Goal: Task Accomplishment & Management: Complete application form

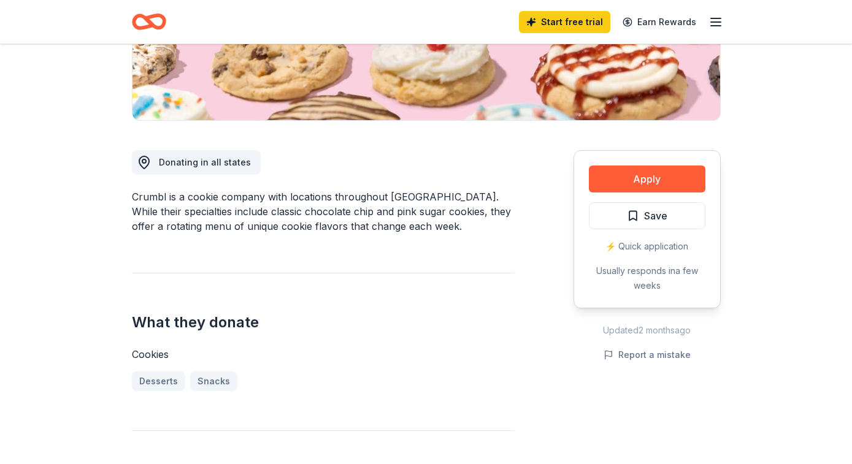
scroll to position [253, 0]
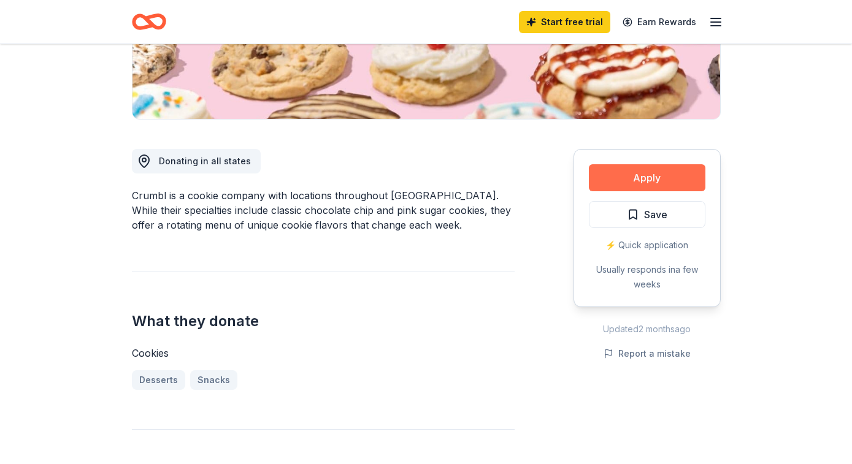
click at [631, 186] on button "Apply" at bounding box center [647, 177] width 116 height 27
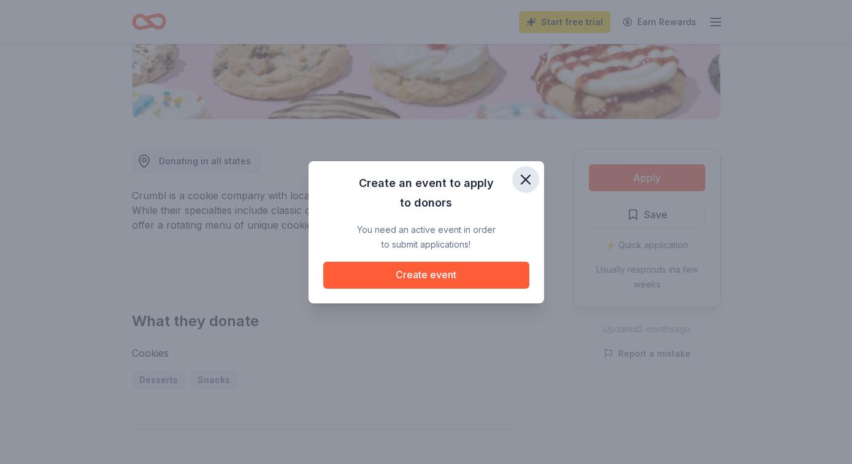
click at [532, 176] on icon "button" at bounding box center [525, 179] width 17 height 17
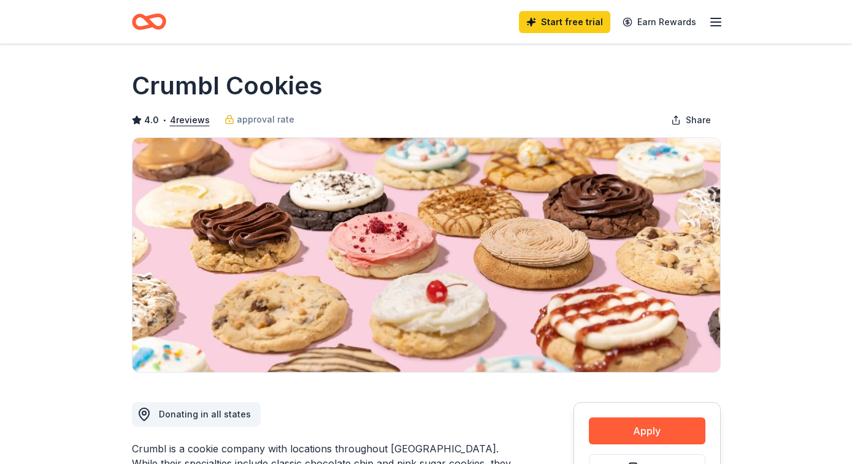
scroll to position [253, 0]
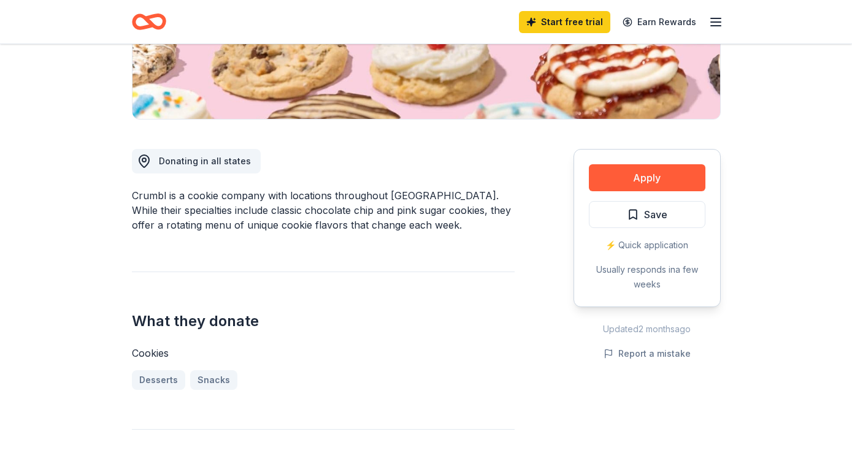
click at [715, 19] on icon "button" at bounding box center [715, 22] width 15 height 15
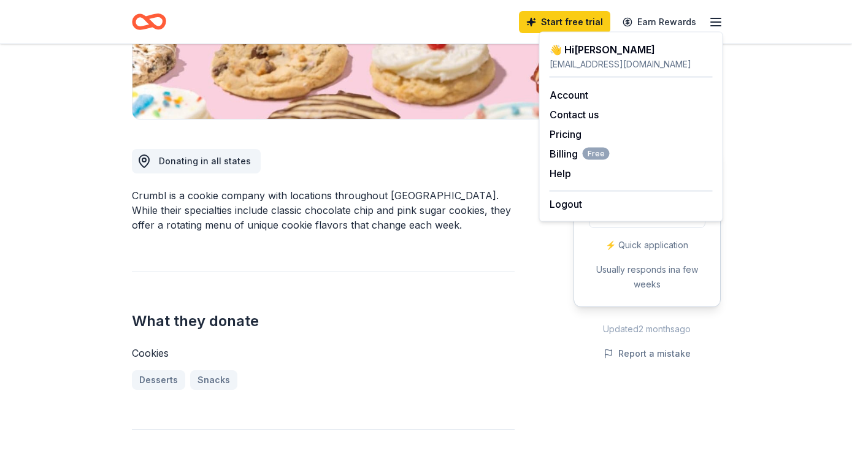
click at [414, 293] on div "What they donate Cookies Desserts Snacks" at bounding box center [323, 331] width 383 height 118
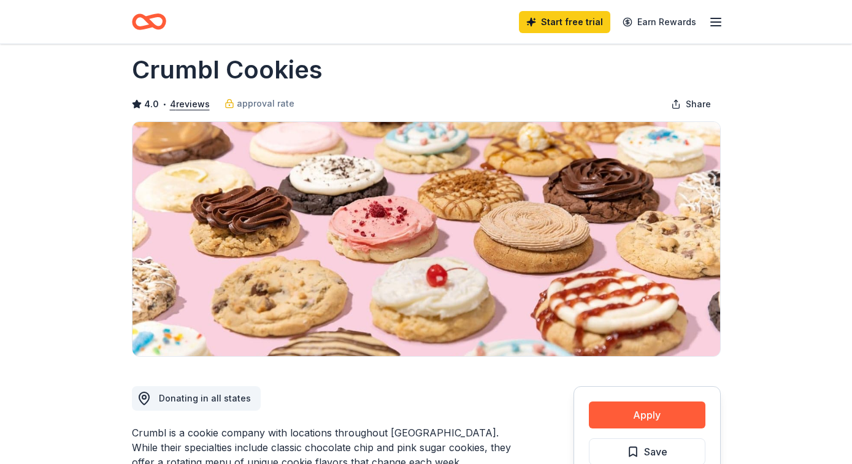
scroll to position [0, 0]
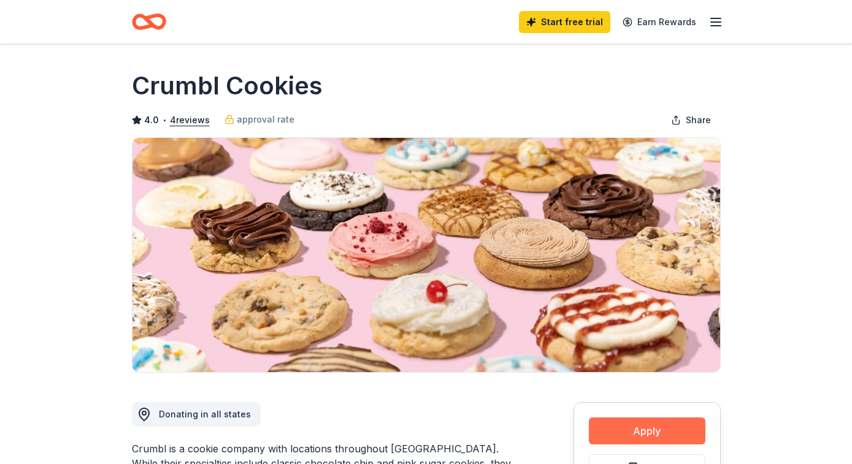
click at [659, 432] on button "Apply" at bounding box center [647, 431] width 116 height 27
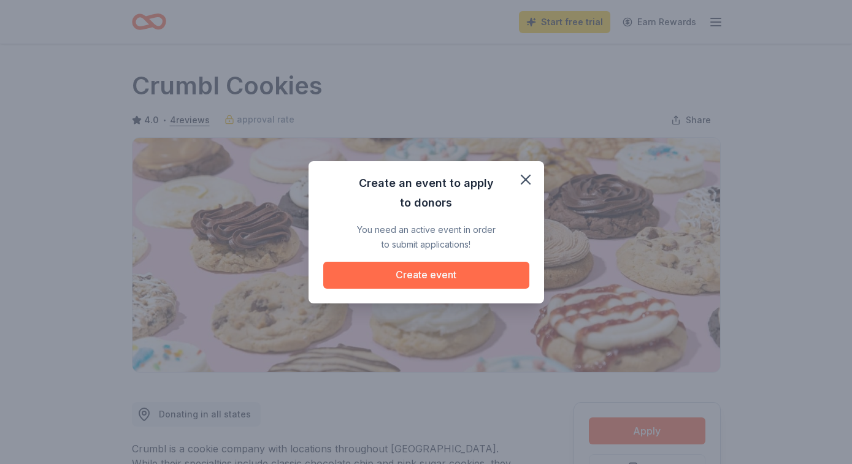
click at [457, 276] on button "Create event" at bounding box center [426, 275] width 206 height 27
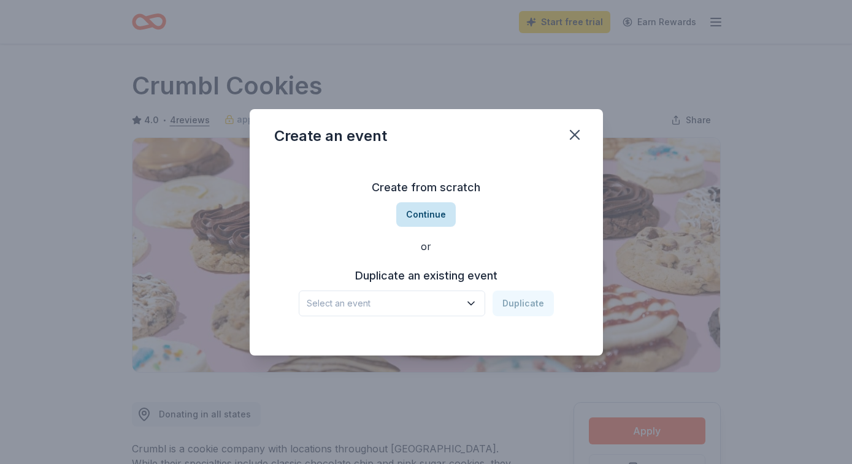
click at [425, 205] on button "Continue" at bounding box center [425, 214] width 59 height 25
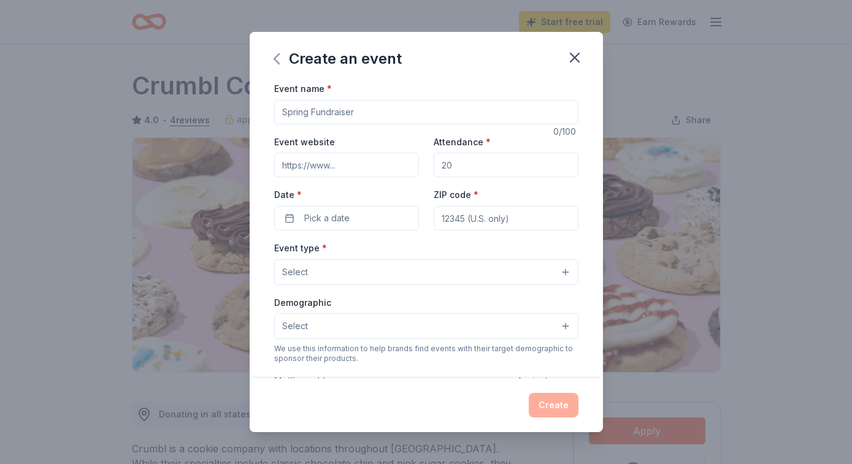
click at [277, 56] on icon "button" at bounding box center [276, 59] width 5 height 10
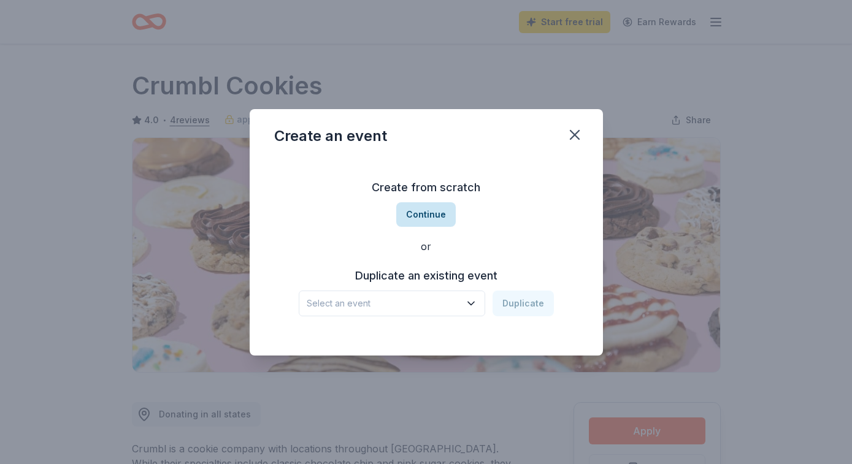
click at [427, 219] on button "Continue" at bounding box center [425, 214] width 59 height 25
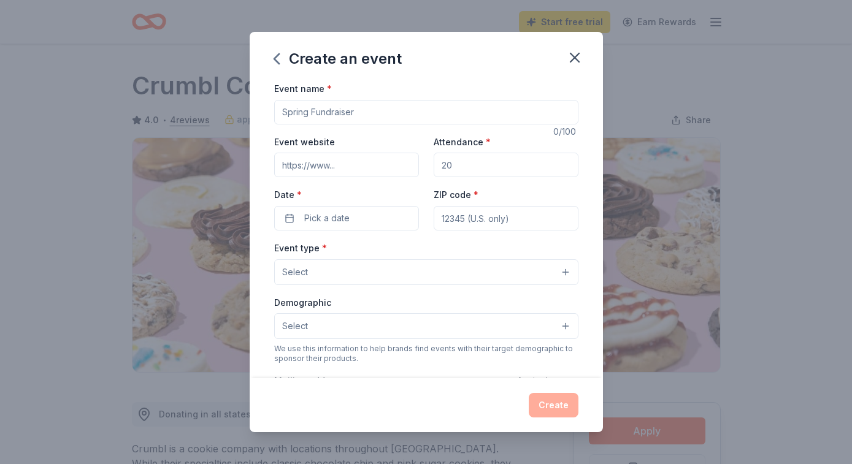
click at [332, 118] on input "Event name *" at bounding box center [426, 112] width 304 height 25
type input "Art All Night"
click at [328, 172] on input "Event website" at bounding box center [346, 165] width 145 height 25
paste input "https://www.eventbrite.com/e/art-all-night-friends-and-family-fest-tickets-1583…"
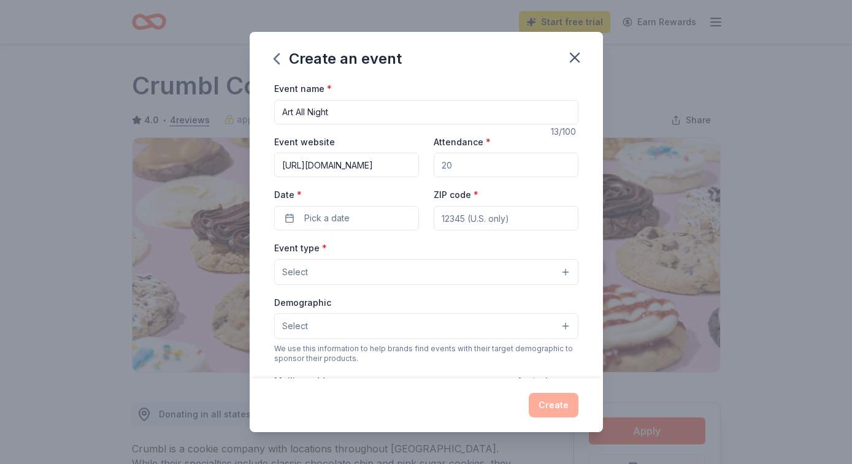
type input "https://www.eventbrite.com/e/art-all-night-friends-and-family-fest-tickets-1583…"
click at [475, 159] on input "Attendance *" at bounding box center [505, 165] width 145 height 25
type input "150"
click at [374, 215] on button "Pick a date" at bounding box center [346, 218] width 145 height 25
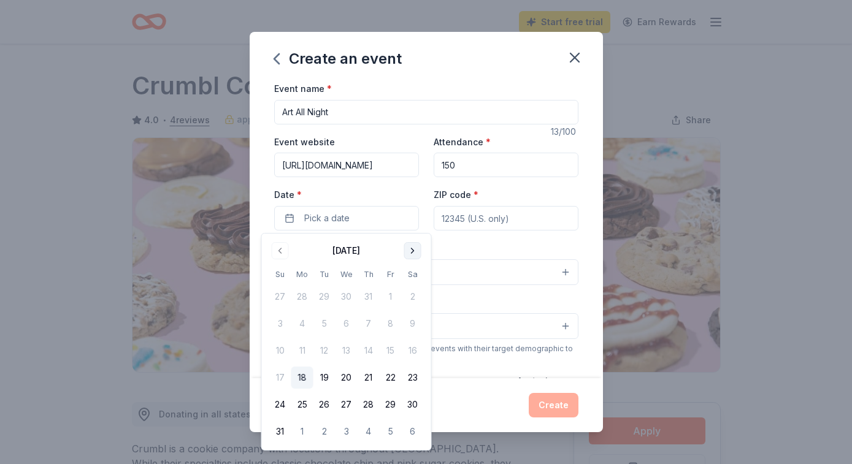
click at [410, 250] on button "Go to next month" at bounding box center [412, 250] width 17 height 17
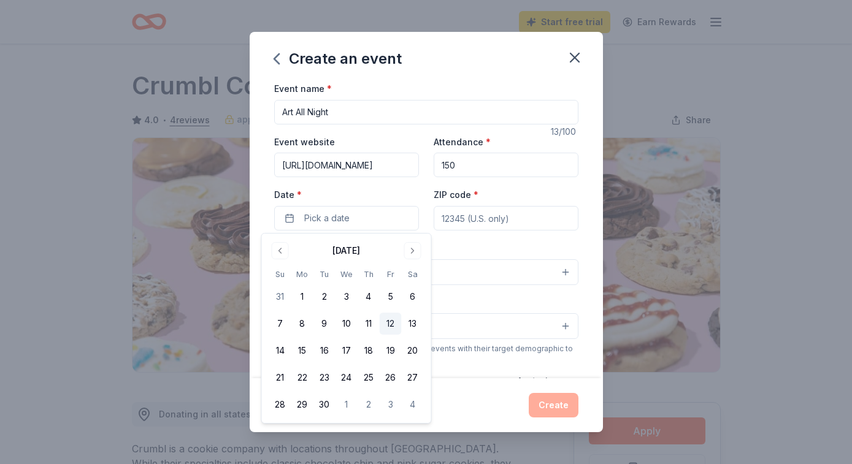
click at [389, 326] on button "12" at bounding box center [391, 324] width 22 height 22
click at [480, 212] on input "ZIP code *" at bounding box center [505, 218] width 145 height 25
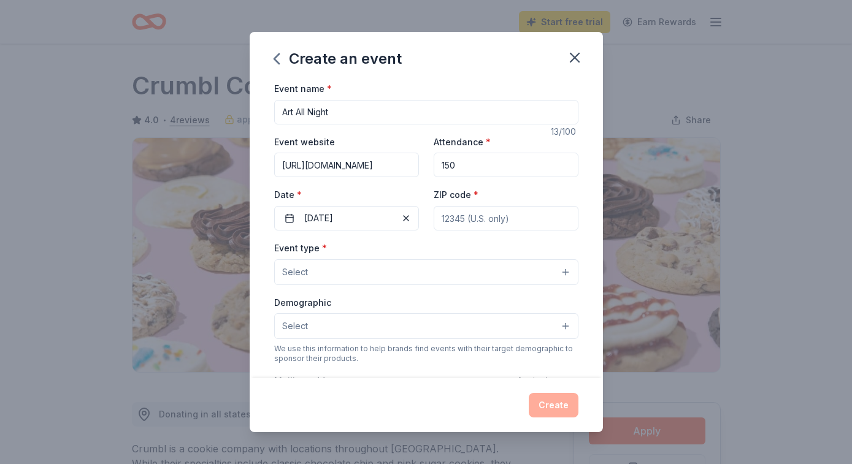
type input "20002"
click at [383, 267] on button "Select" at bounding box center [426, 272] width 304 height 26
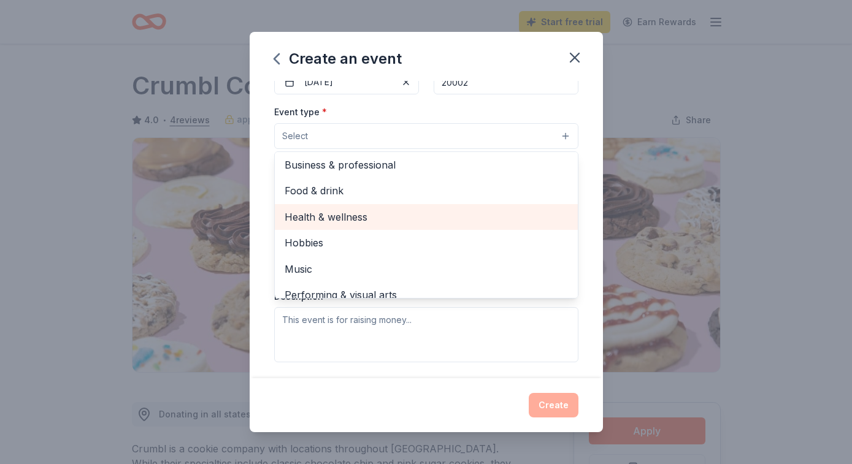
scroll to position [41, 0]
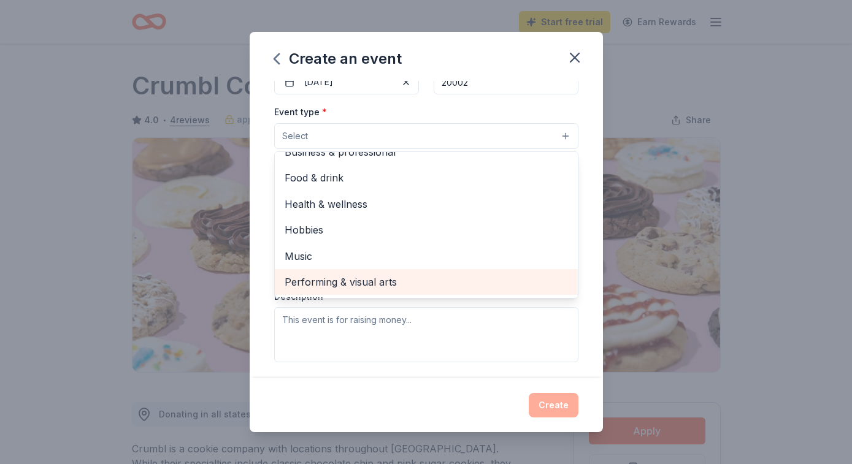
click at [361, 270] on div "Performing & visual arts" at bounding box center [426, 282] width 303 height 26
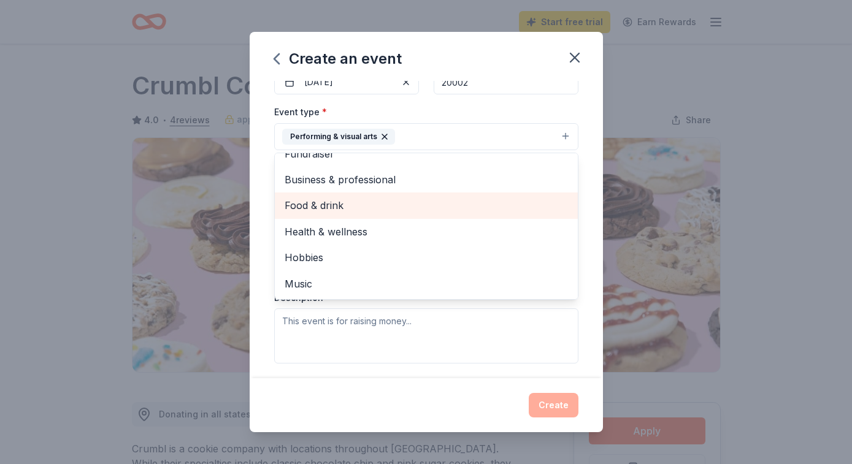
scroll to position [0, 0]
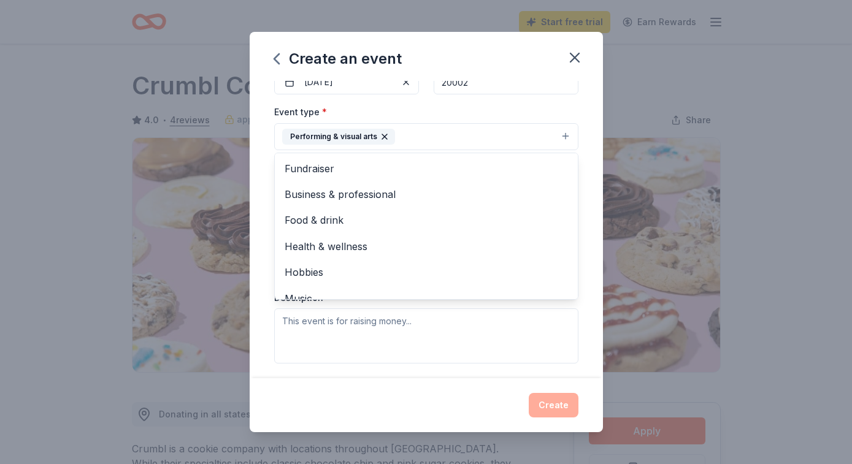
click at [376, 115] on div "Event type * Performing & visual arts Fundraiser Business & professional Food &…" at bounding box center [426, 127] width 304 height 46
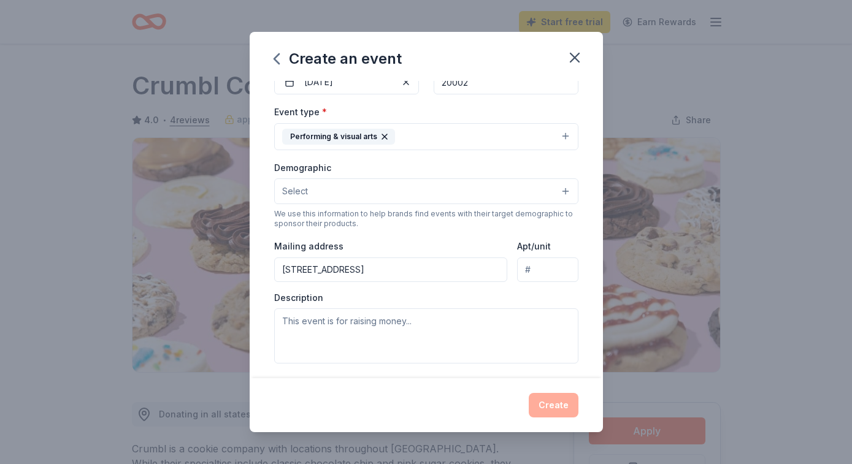
click at [352, 188] on button "Select" at bounding box center [426, 191] width 304 height 26
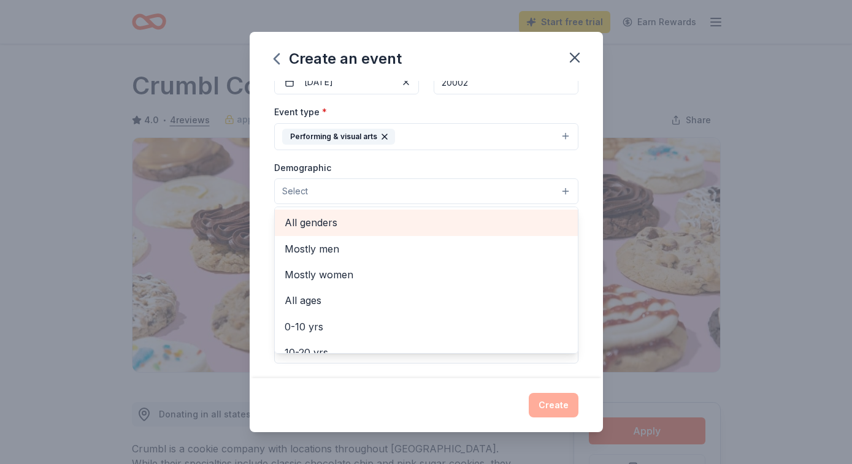
click at [329, 223] on span "All genders" at bounding box center [425, 223] width 283 height 16
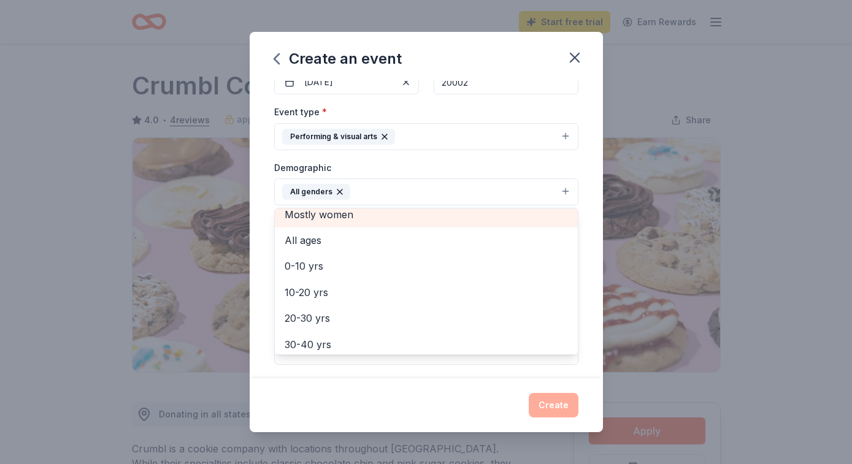
scroll to position [37, 0]
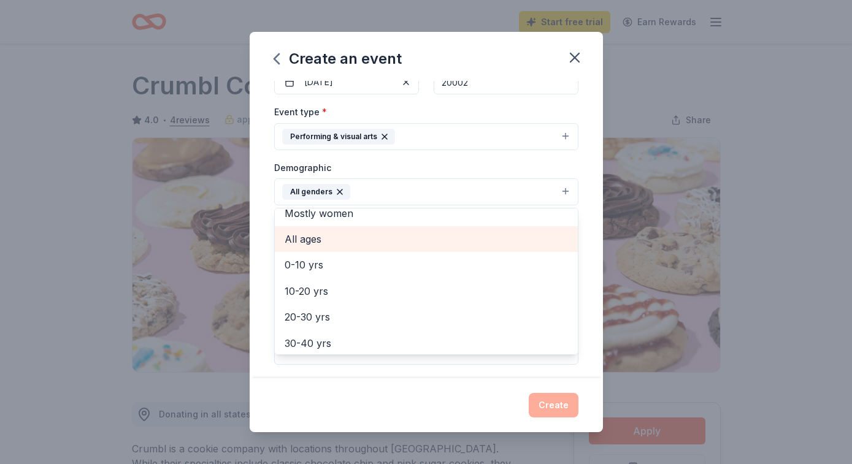
click at [340, 243] on span "All ages" at bounding box center [425, 239] width 283 height 16
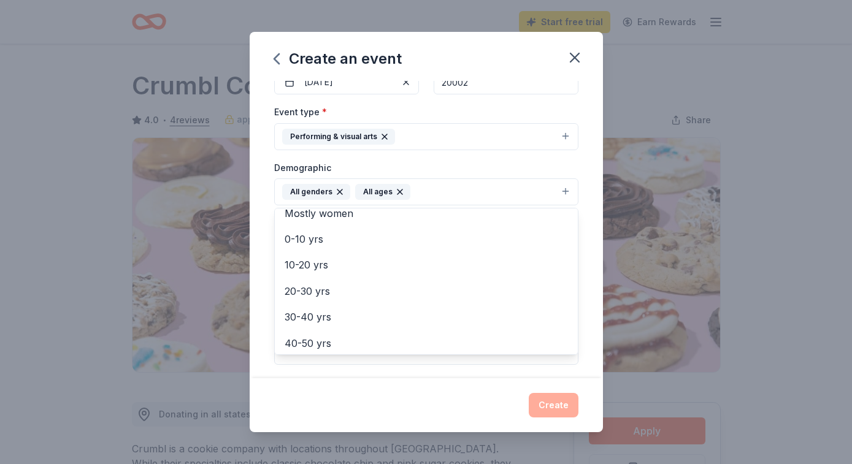
click at [382, 161] on div "Demographic All genders All ages Mostly men Mostly women 0-10 yrs 10-20 yrs 20-…" at bounding box center [426, 183] width 304 height 46
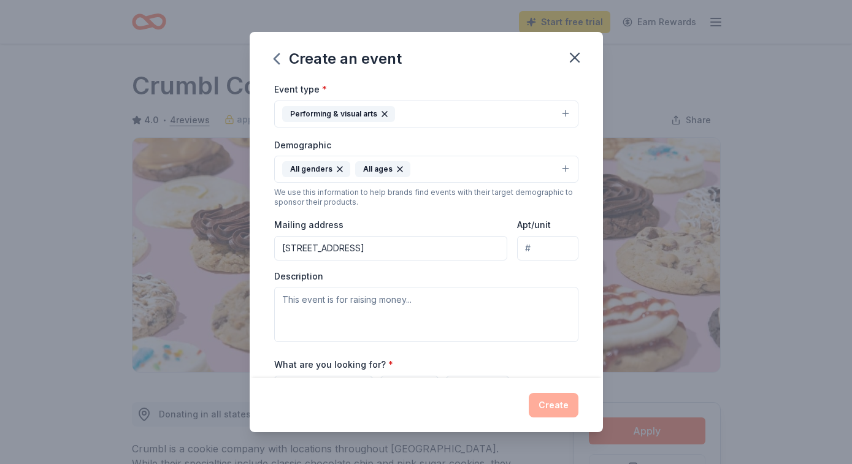
scroll to position [160, 0]
click at [330, 245] on input "1280 4th St N" at bounding box center [391, 247] width 234 height 25
paste input "853 New Jersey Ave SE Suite 200, Washington, DC, 20003"
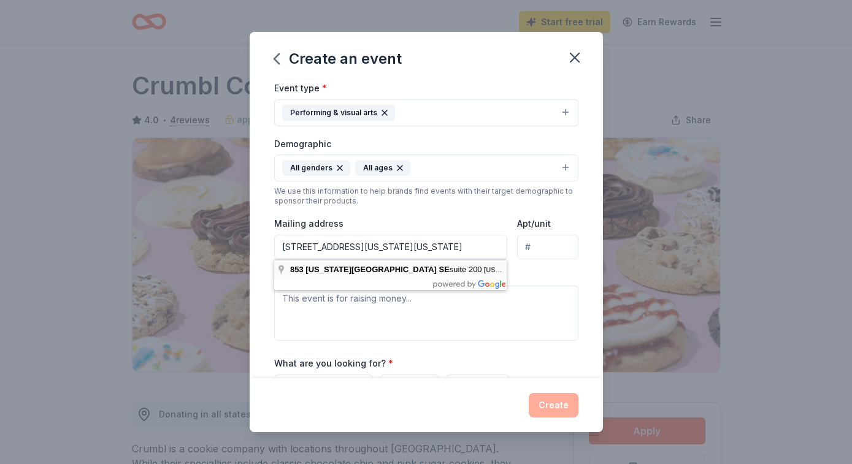
scroll to position [0, 0]
type input "853 New Jersey Avenue Southeast, Washington, DC, 20003"
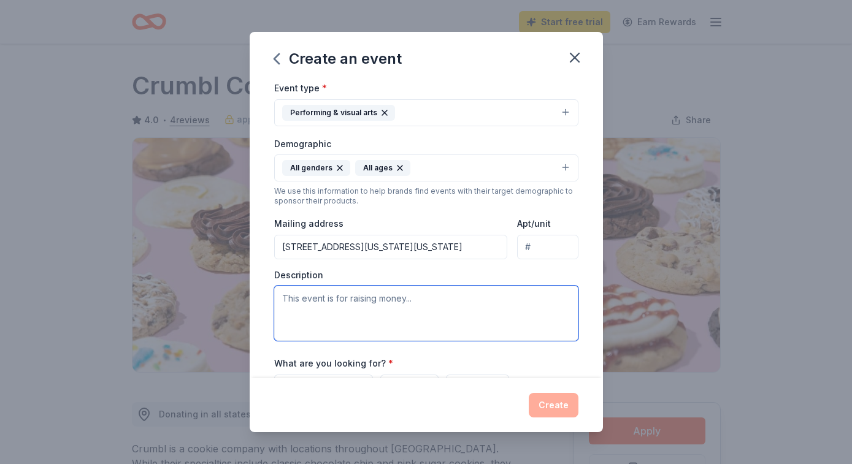
click at [445, 293] on textarea at bounding box center [426, 313] width 304 height 55
paste textarea "DC Collaborative is excited to present a series of activations for Art All Nigh…"
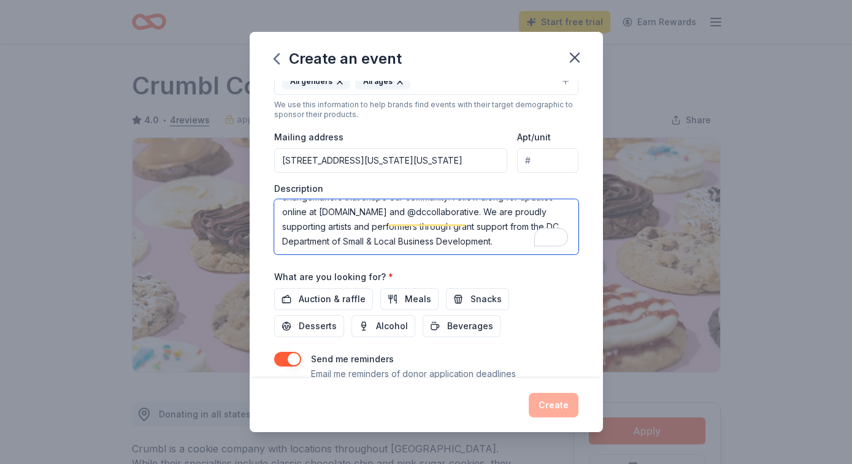
scroll to position [291, 0]
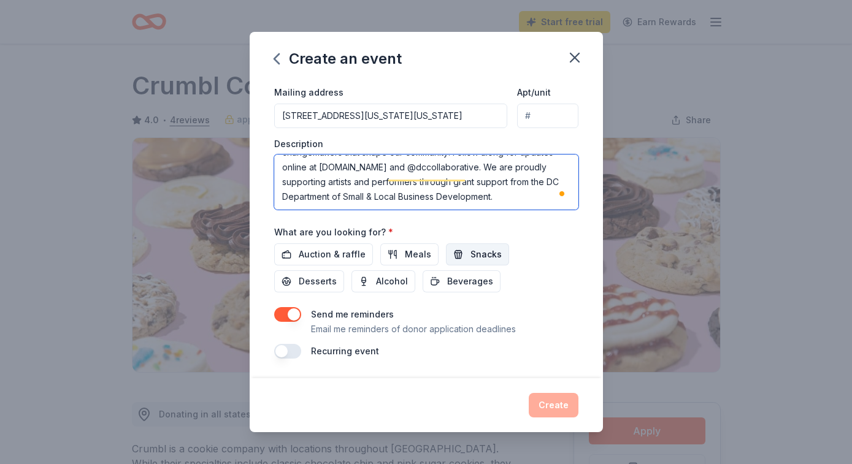
type textarea "DC Collaborative is excited to present a series of activations for Art All Nigh…"
click at [470, 261] on span "Snacks" at bounding box center [485, 254] width 31 height 15
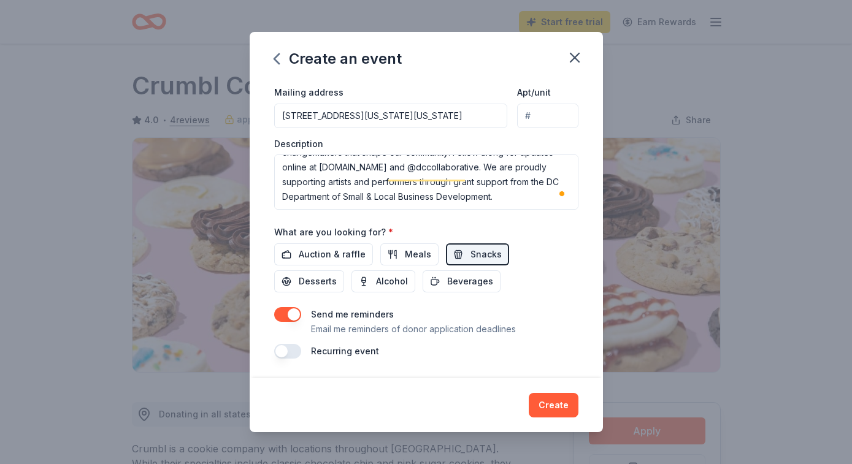
click at [504, 260] on div "Auction & raffle Meals Snacks Desserts Alcohol Beverages" at bounding box center [426, 267] width 304 height 49
click at [344, 270] on button "Desserts" at bounding box center [309, 281] width 70 height 22
click at [544, 405] on button "Create" at bounding box center [553, 405] width 50 height 25
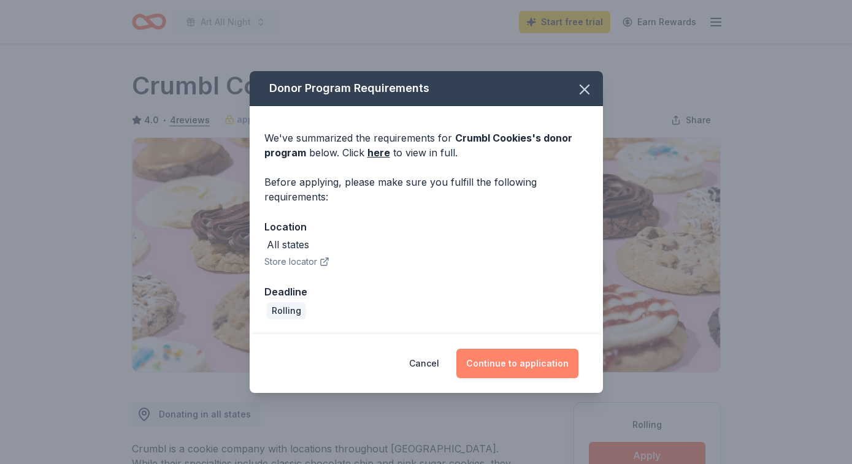
click at [518, 365] on button "Continue to application" at bounding box center [517, 363] width 122 height 29
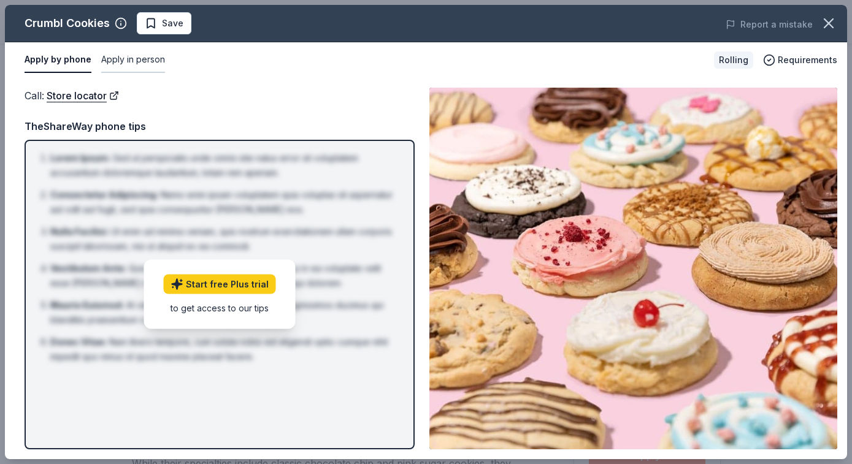
click at [126, 59] on button "Apply in person" at bounding box center [133, 60] width 64 height 26
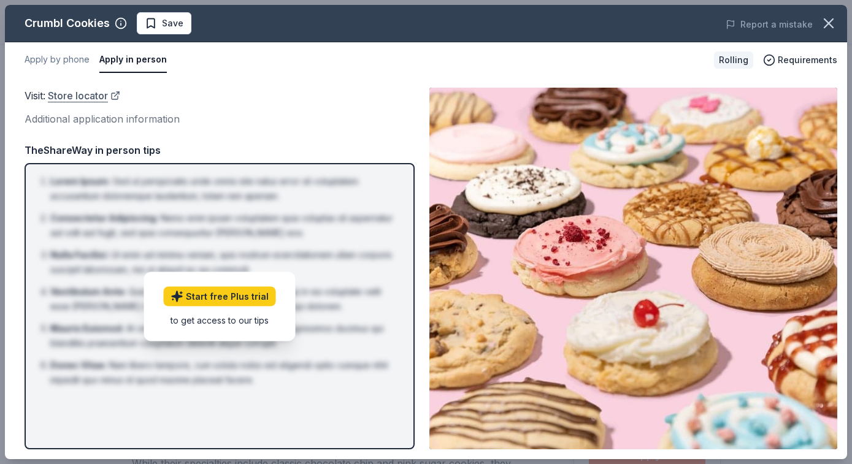
click at [104, 92] on link "Store locator" at bounding box center [84, 96] width 72 height 16
click at [833, 25] on icon "button" at bounding box center [828, 23] width 17 height 17
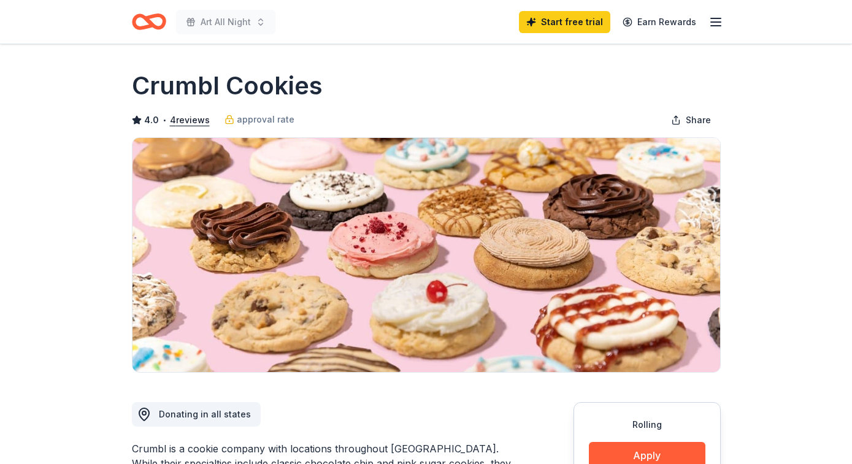
click at [155, 17] on icon "Home" at bounding box center [154, 21] width 19 height 12
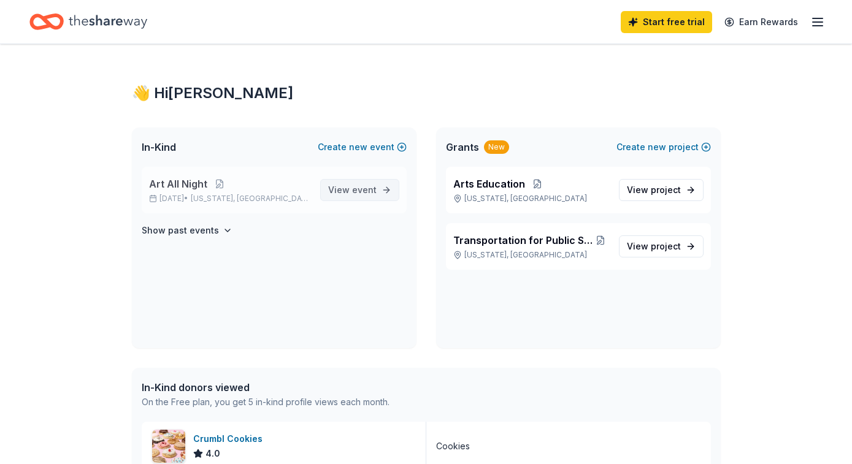
click at [368, 189] on span "event" at bounding box center [364, 190] width 25 height 10
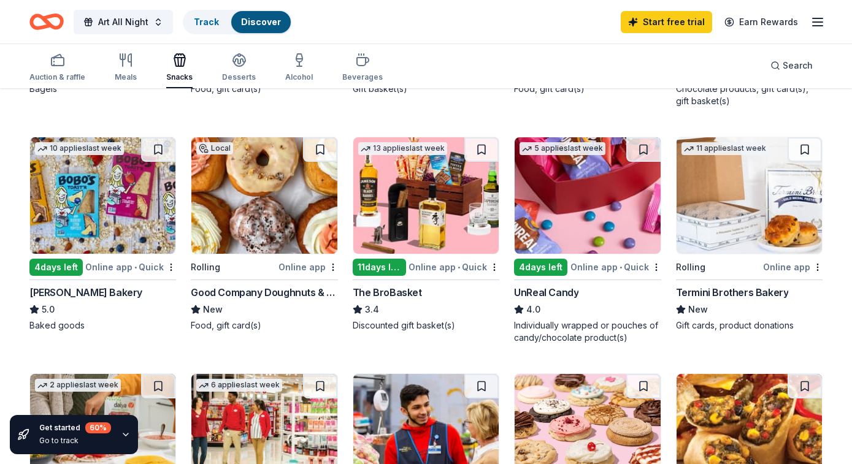
scroll to position [325, 0]
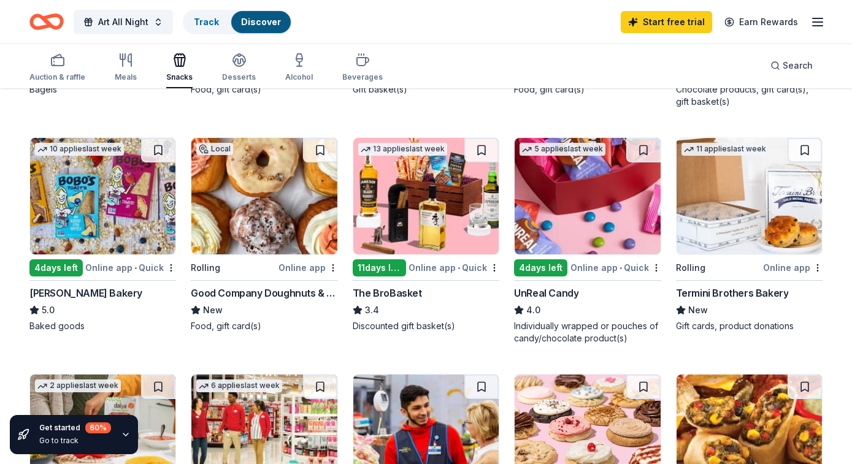
click at [572, 231] on img at bounding box center [586, 196] width 145 height 116
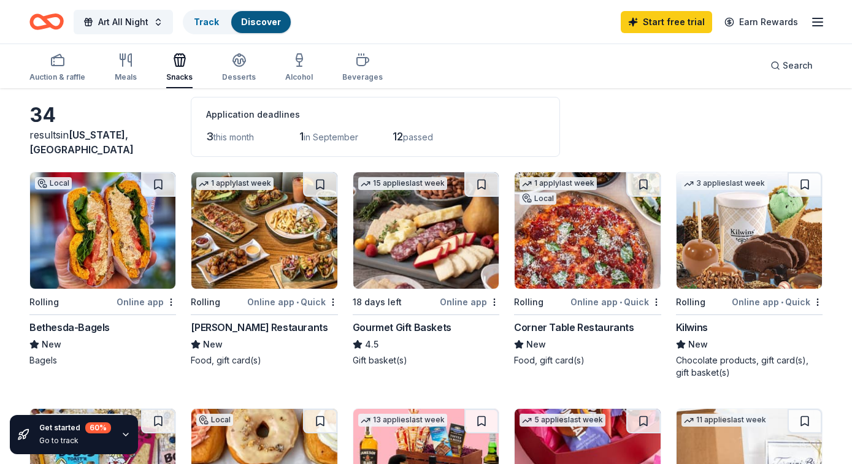
scroll to position [9, 0]
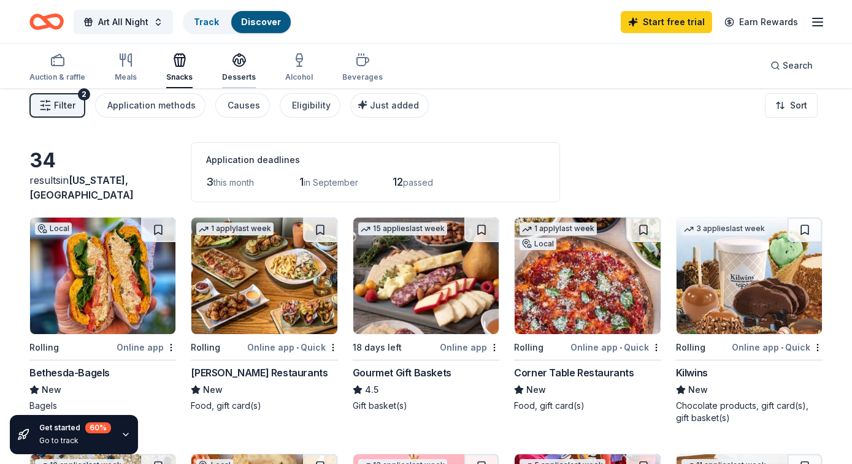
click at [236, 63] on icon "button" at bounding box center [239, 59] width 12 height 9
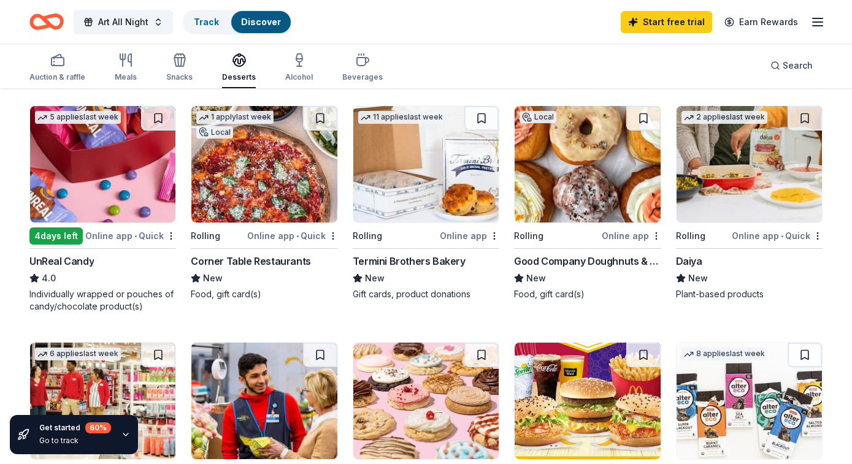
scroll to position [360, 0]
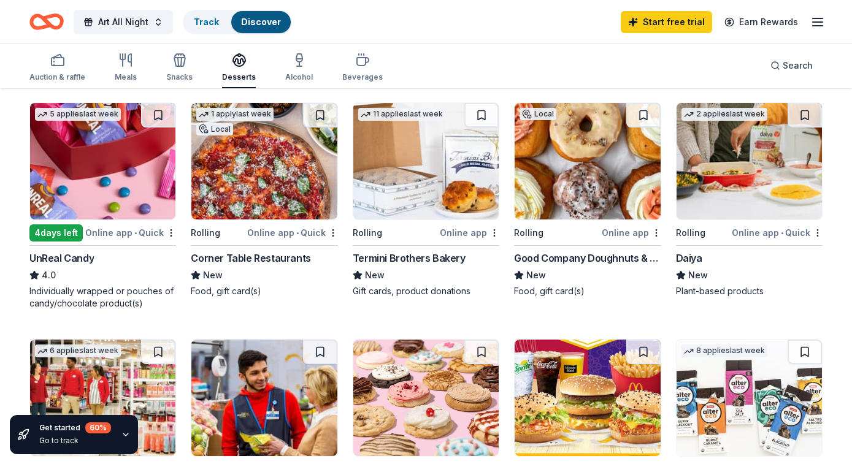
click at [598, 161] on img at bounding box center [586, 161] width 145 height 116
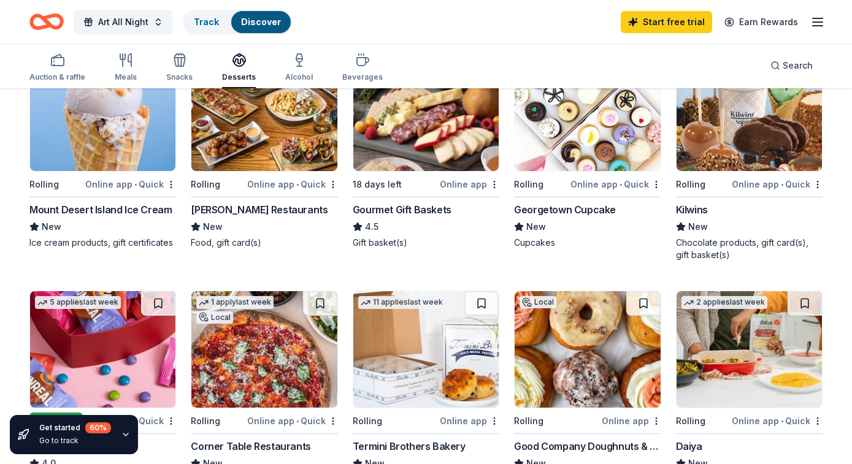
scroll to position [173, 0]
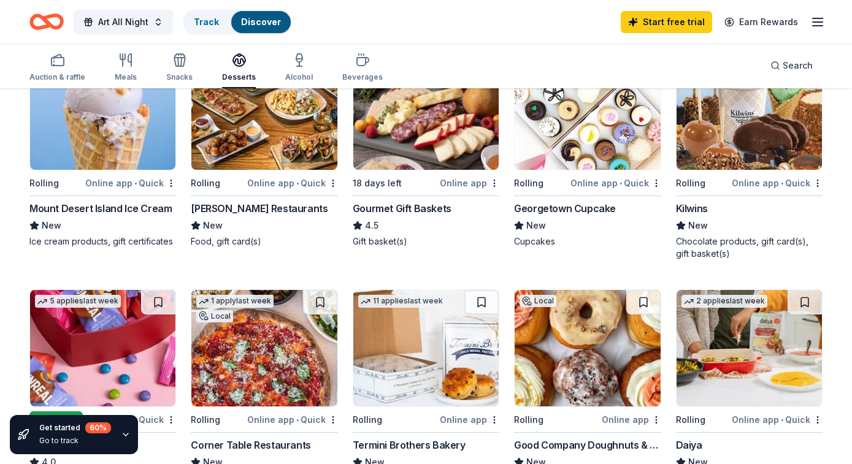
click at [576, 347] on img at bounding box center [586, 348] width 145 height 116
click at [119, 23] on span "Art All Night" at bounding box center [123, 22] width 50 height 15
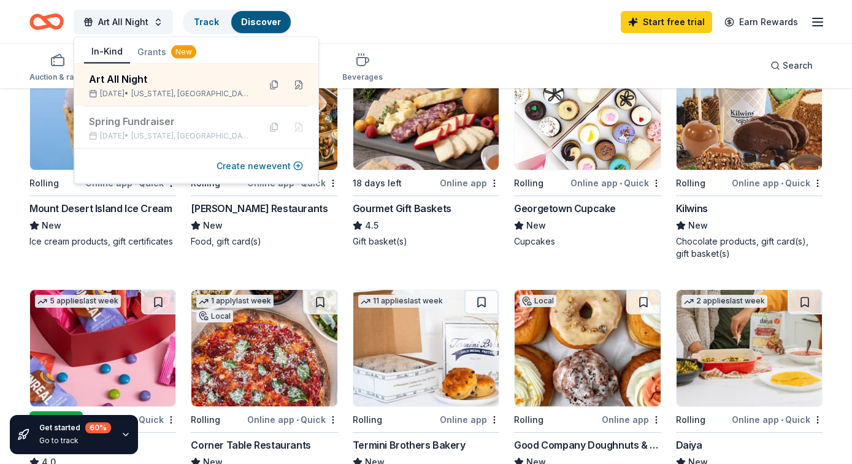
click at [238, 167] on button "Create new event" at bounding box center [259, 166] width 86 height 15
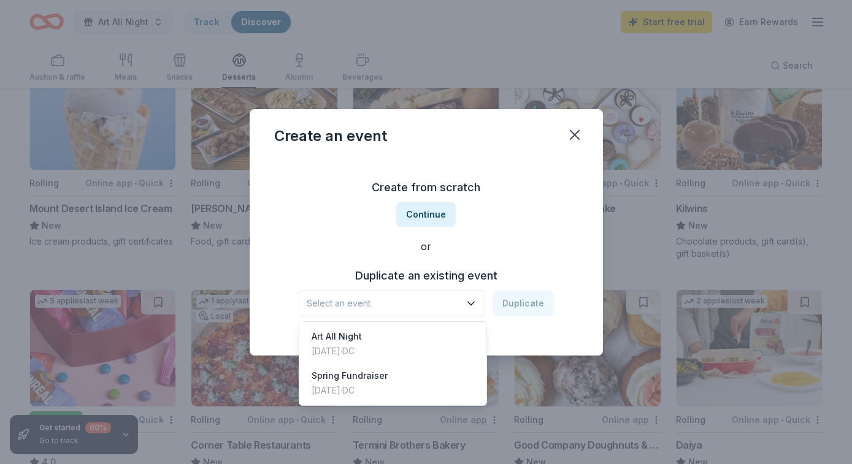
click at [375, 308] on span "Select an event" at bounding box center [383, 303] width 153 height 15
click at [348, 226] on div "Create from scratch Continue or Duplicate an existing event Select an event Dup…" at bounding box center [426, 247] width 304 height 178
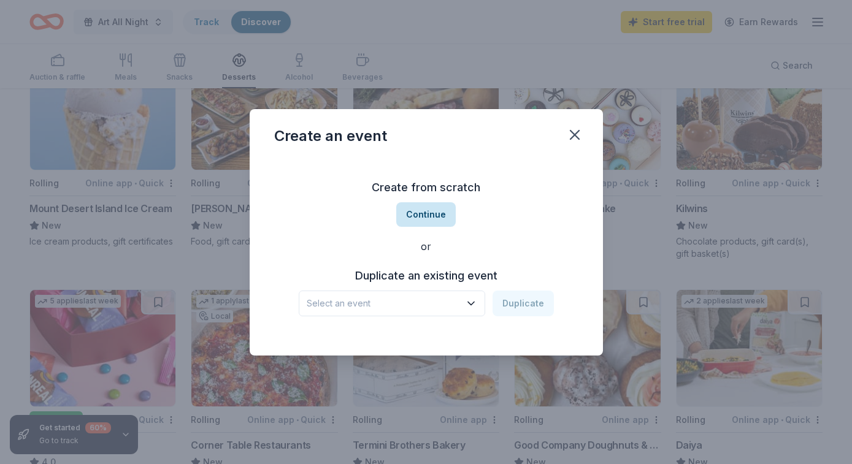
click at [426, 226] on button "Continue" at bounding box center [425, 214] width 59 height 25
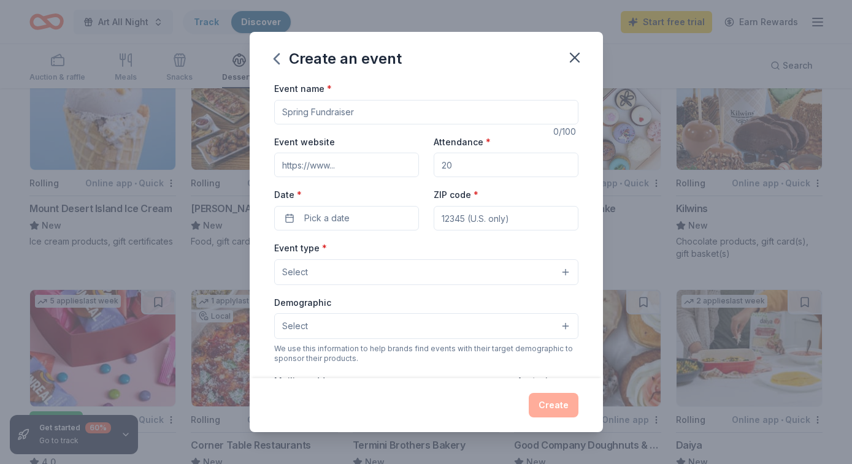
click at [348, 108] on input "Event name *" at bounding box center [426, 112] width 304 height 25
type input "B"
type input "DCC Birthday Party"
click at [343, 162] on input "Event website" at bounding box center [346, 165] width 145 height 25
paste input "https://dccollaborative.org/"
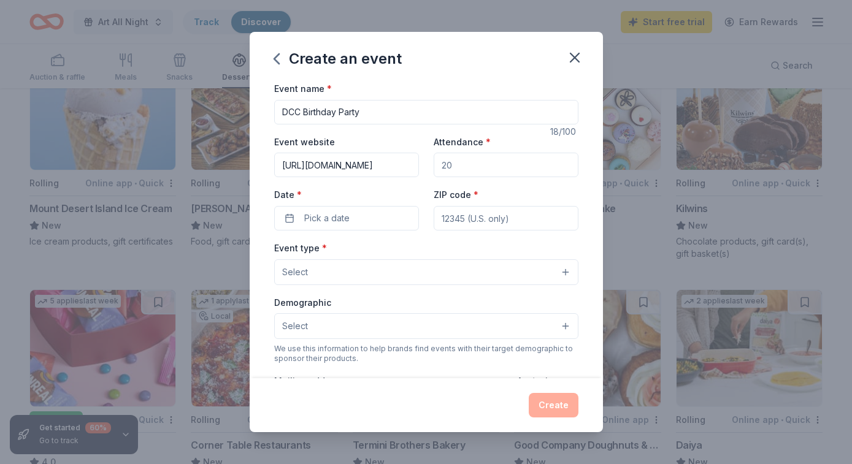
type input "https://dccollaborative.org/"
click at [500, 163] on input "Attendance *" at bounding box center [505, 165] width 145 height 25
type input "50"
click at [370, 216] on button "Pick a date" at bounding box center [346, 218] width 145 height 25
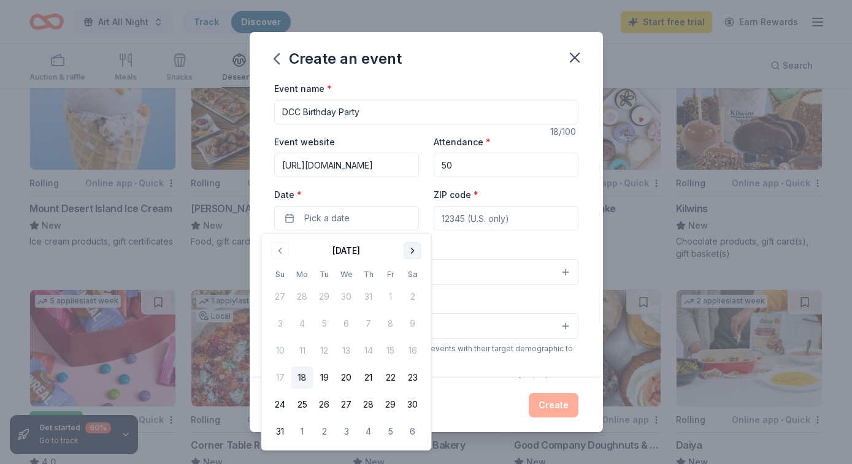
click at [406, 250] on button "Go to next month" at bounding box center [412, 250] width 17 height 17
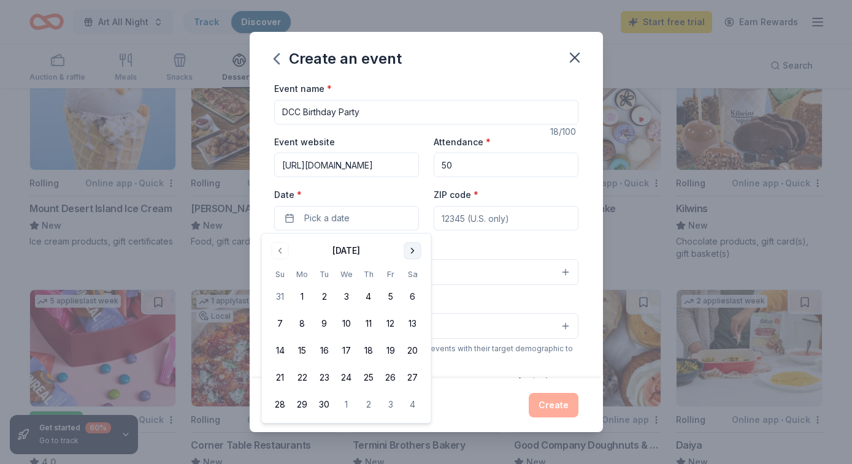
click at [406, 250] on button "Go to next month" at bounding box center [412, 250] width 17 height 17
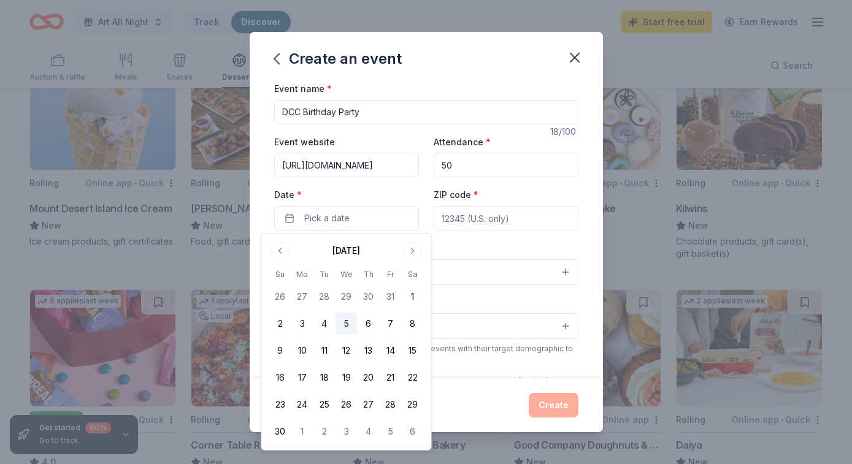
click at [351, 318] on button "5" at bounding box center [346, 324] width 22 height 22
click at [490, 215] on input "ZIP code *" at bounding box center [505, 218] width 145 height 25
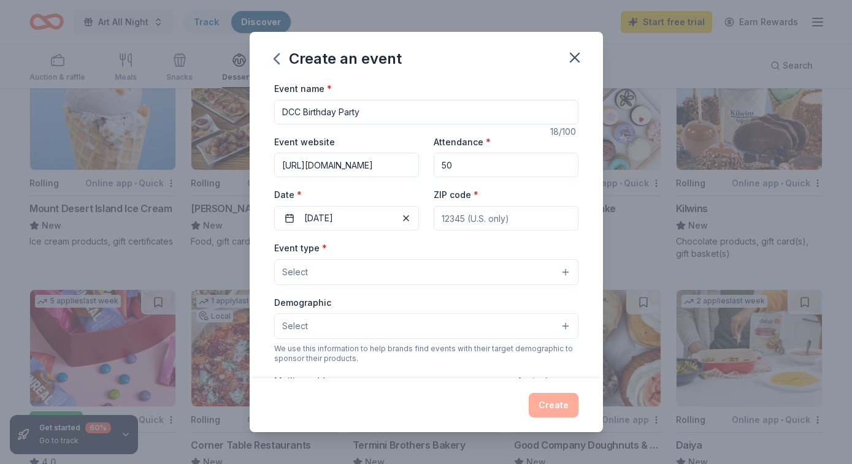
type input "20002"
click at [370, 274] on button "Select" at bounding box center [426, 272] width 304 height 26
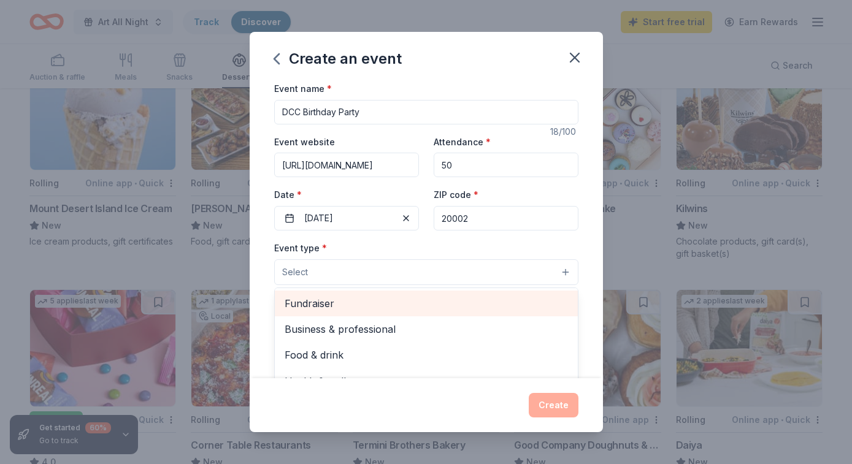
click at [356, 308] on span "Fundraiser" at bounding box center [425, 304] width 283 height 16
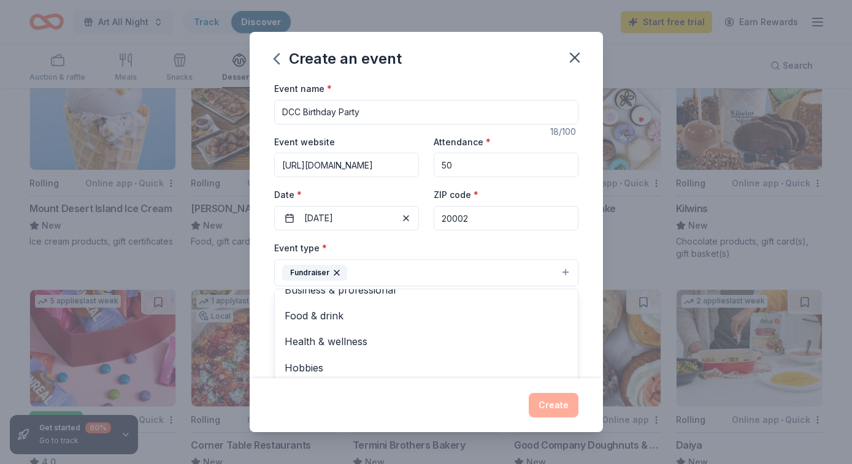
click at [370, 248] on div "Event type * Fundraiser Business & professional Food & drink Health & wellness …" at bounding box center [426, 263] width 304 height 46
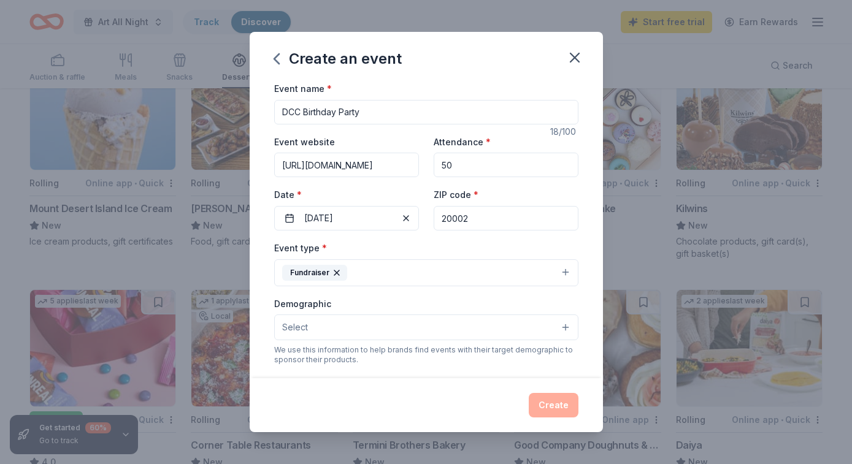
scroll to position [101, 0]
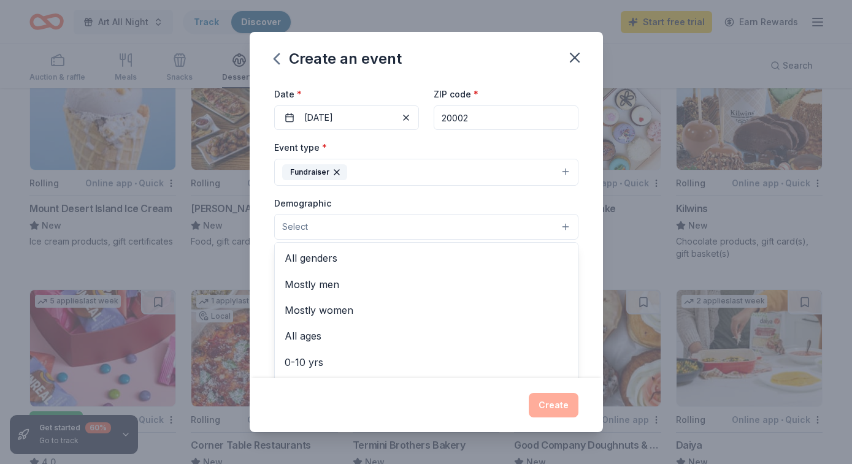
click at [311, 222] on button "Select" at bounding box center [426, 227] width 304 height 26
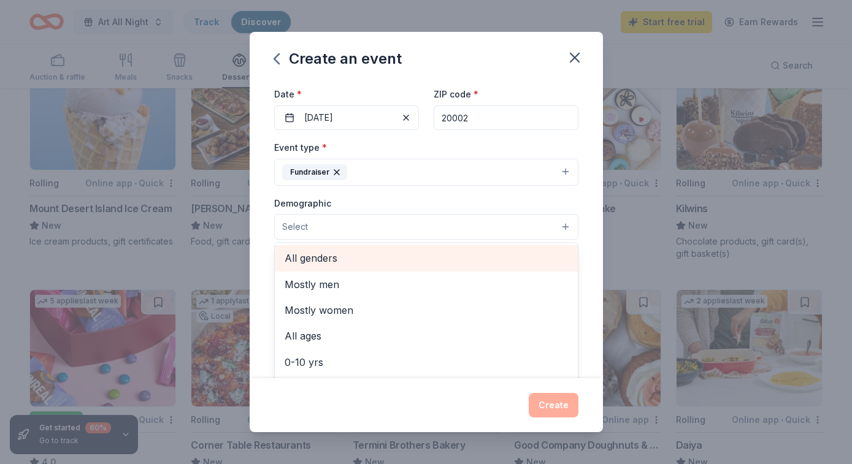
click at [328, 261] on span "All genders" at bounding box center [425, 258] width 283 height 16
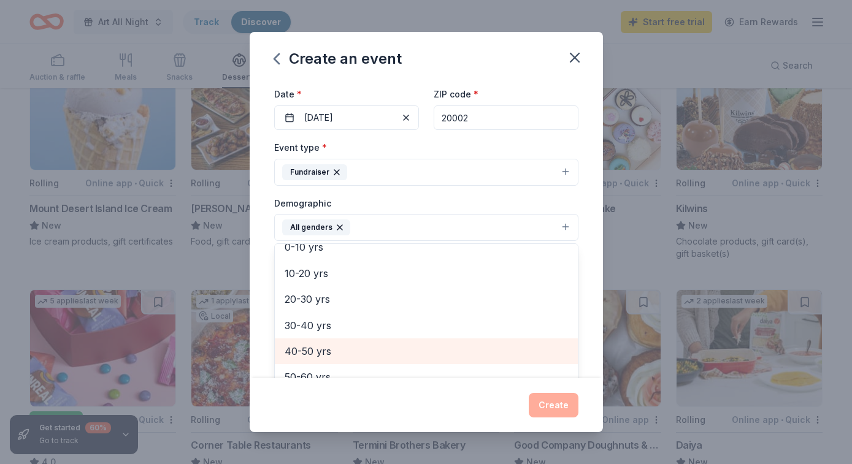
scroll to position [113, 0]
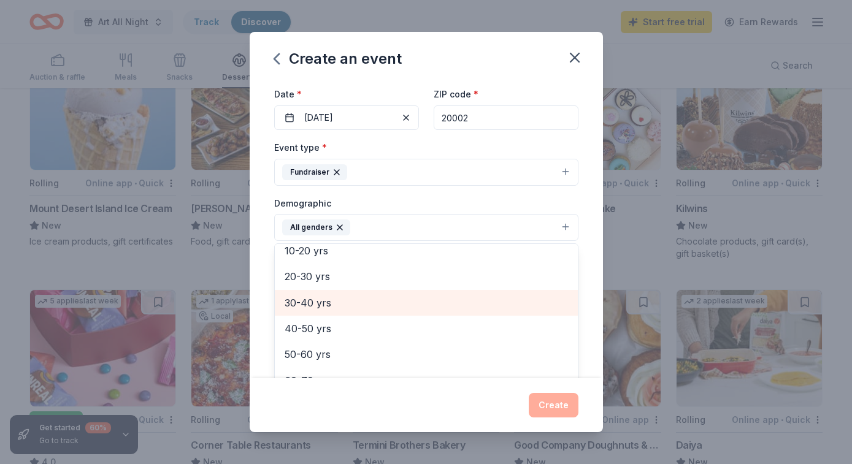
click at [319, 302] on span "30-40 yrs" at bounding box center [425, 303] width 283 height 16
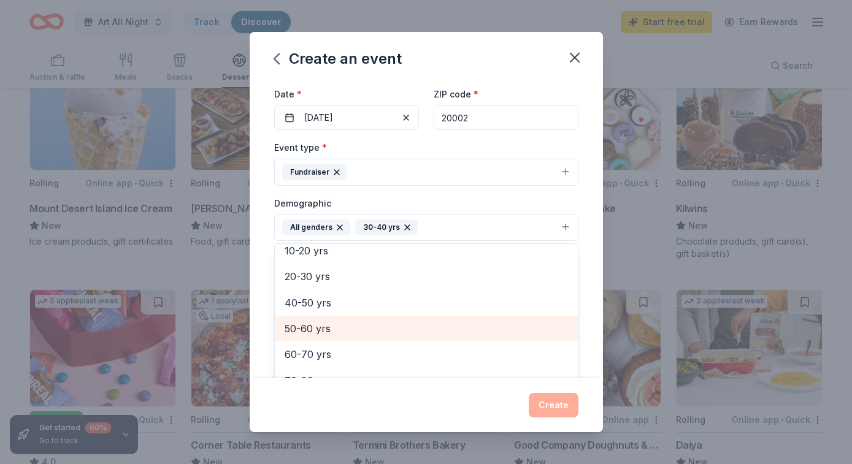
click at [320, 319] on div "50-60 yrs" at bounding box center [426, 329] width 303 height 26
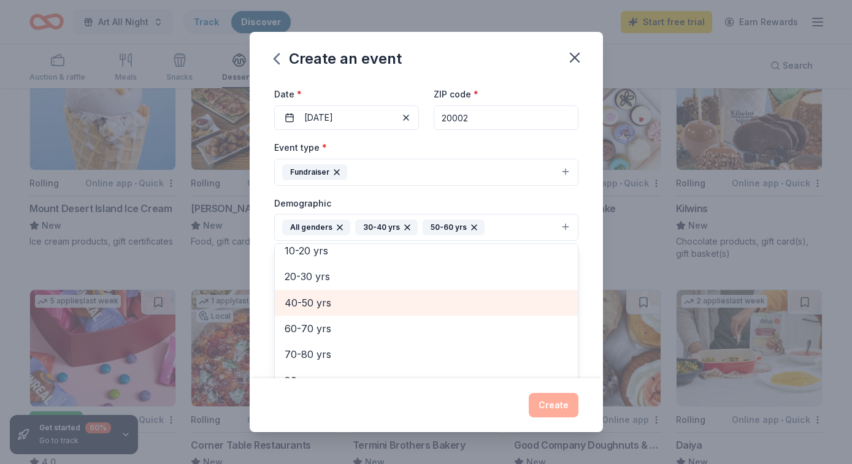
click at [318, 299] on span "40-50 yrs" at bounding box center [425, 303] width 283 height 16
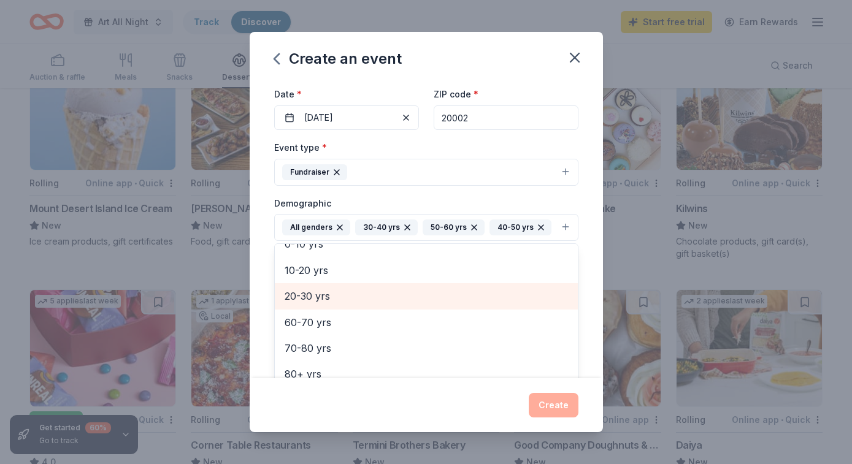
scroll to position [93, 0]
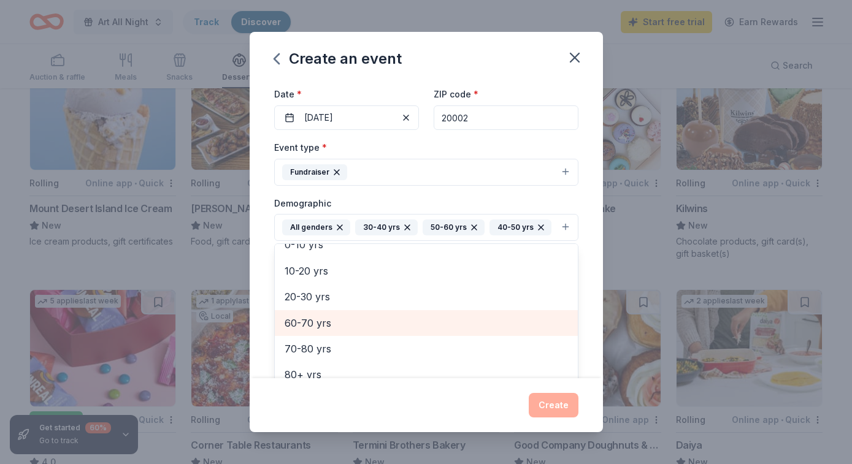
click at [319, 312] on div "60-70 yrs" at bounding box center [426, 323] width 303 height 26
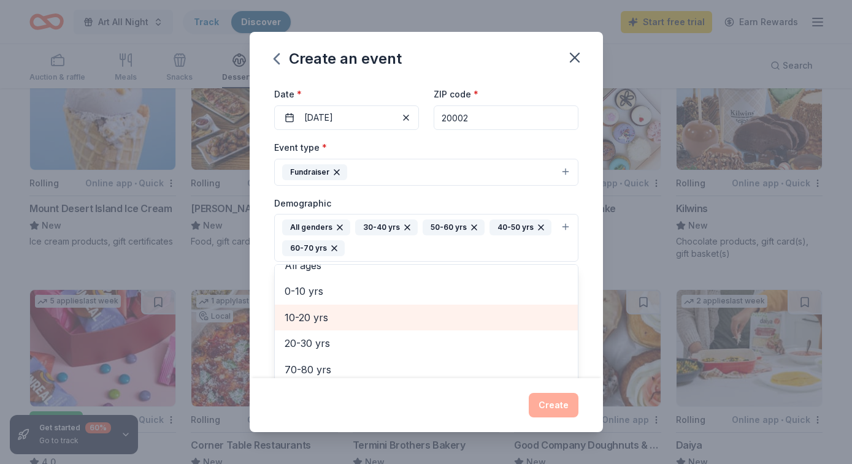
scroll to position [67, 0]
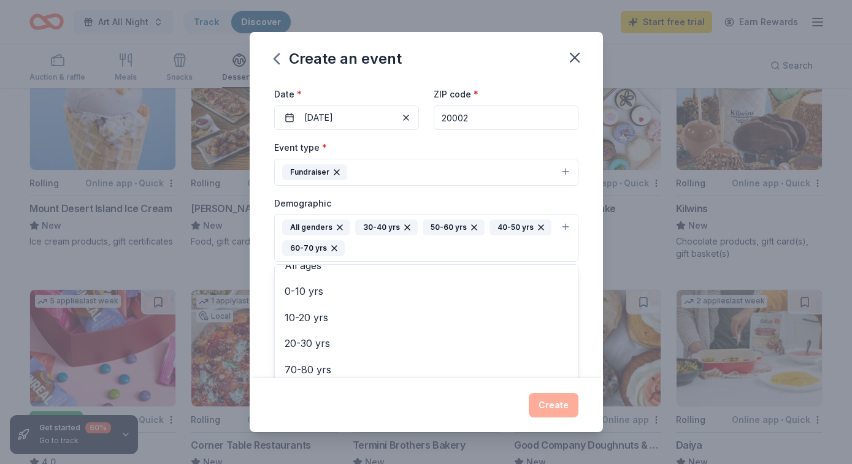
click at [392, 199] on div "Demographic All genders 30-40 yrs 50-60 yrs 40-50 yrs 60-70 yrs Mostly men Most…" at bounding box center [426, 229] width 304 height 67
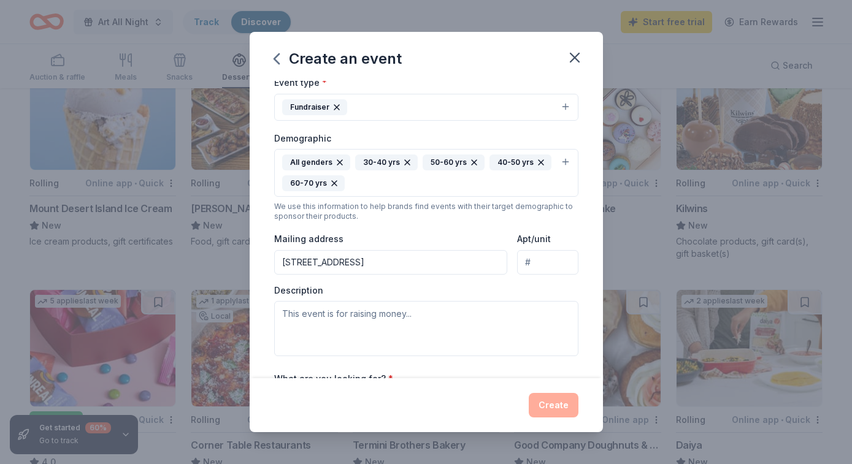
scroll to position [202, 0]
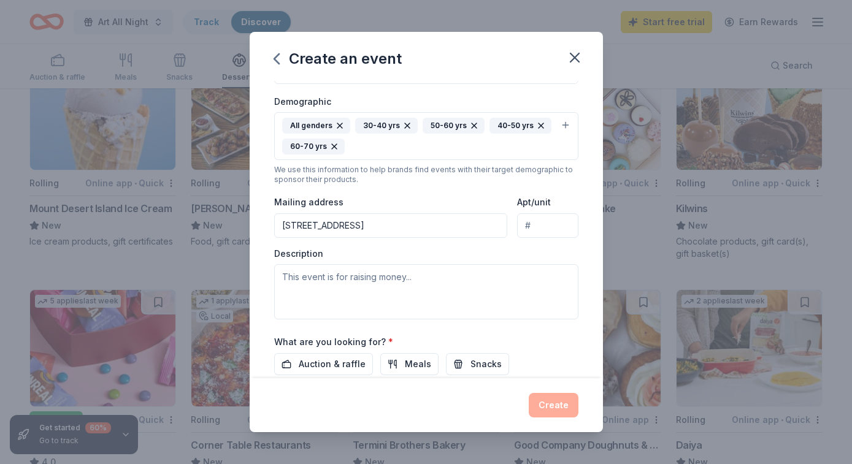
click at [436, 226] on input "1280 4th St N" at bounding box center [391, 225] width 234 height 25
paste input "853 New Jersey Ave SE Suite 200, Washington, DC, 20003"
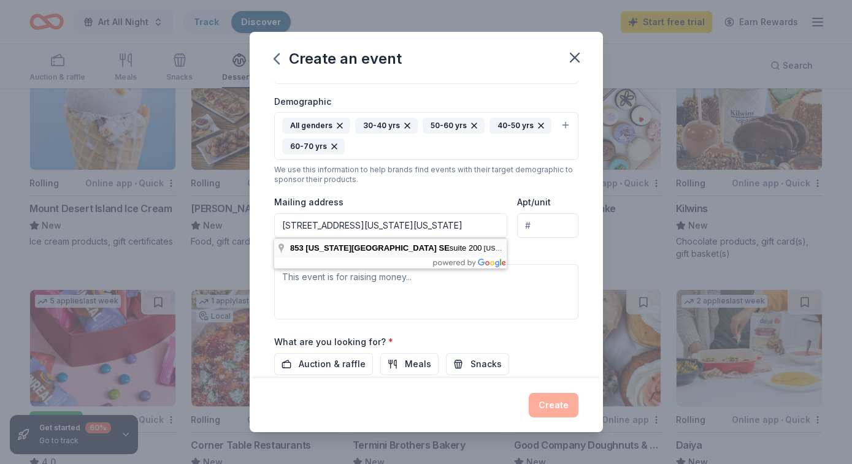
scroll to position [0, 0]
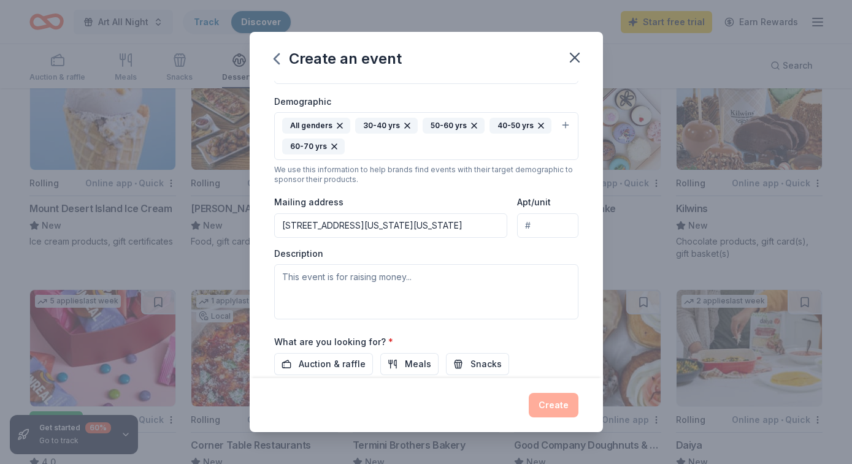
type input "853 New Jersey Avenue Southeast, Washington, DC, 20003"
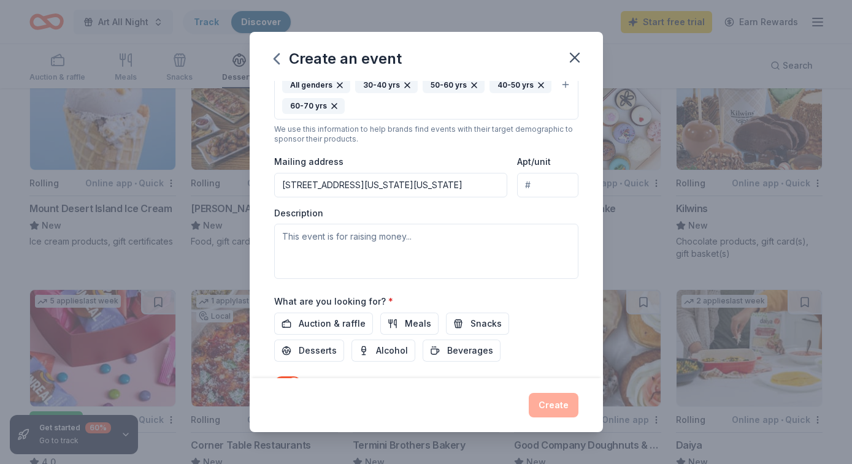
scroll to position [245, 0]
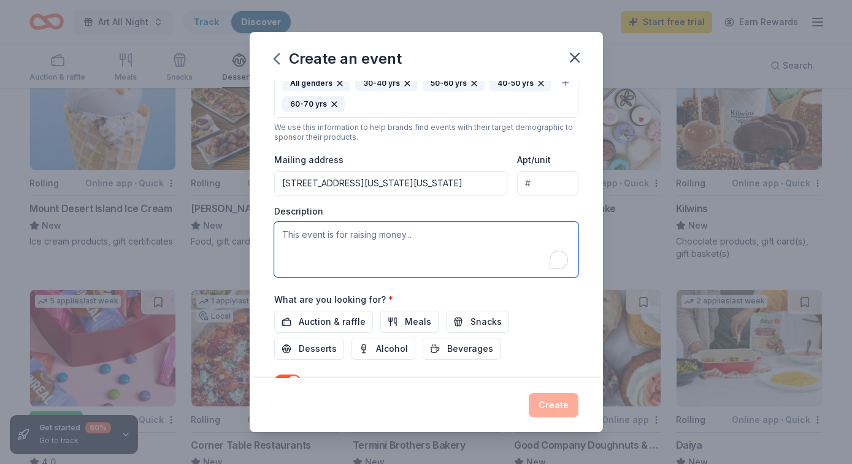
click at [415, 250] on textarea "To enrich screen reader interactions, please activate Accessibility in Grammarl…" at bounding box center [426, 249] width 304 height 55
paste textarea "DC Collaborative is a service organization for arts and humanities supporters w…"
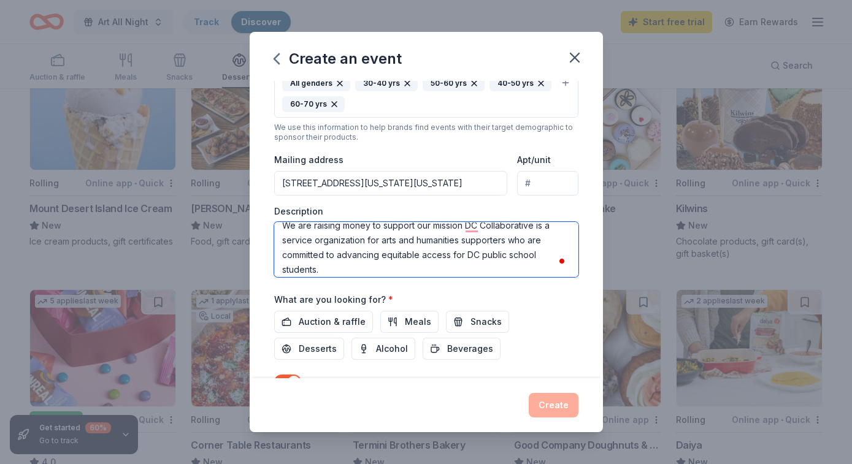
scroll to position [0, 0]
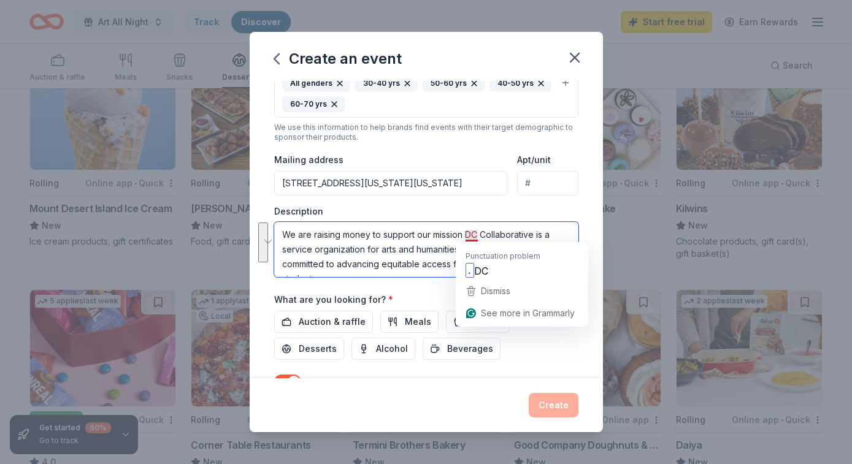
drag, startPoint x: 334, startPoint y: 258, endPoint x: 467, endPoint y: 227, distance: 137.1
click at [467, 229] on textarea "We are raising money to support our mission DC Collaborative is a service organ…" at bounding box center [426, 249] width 304 height 55
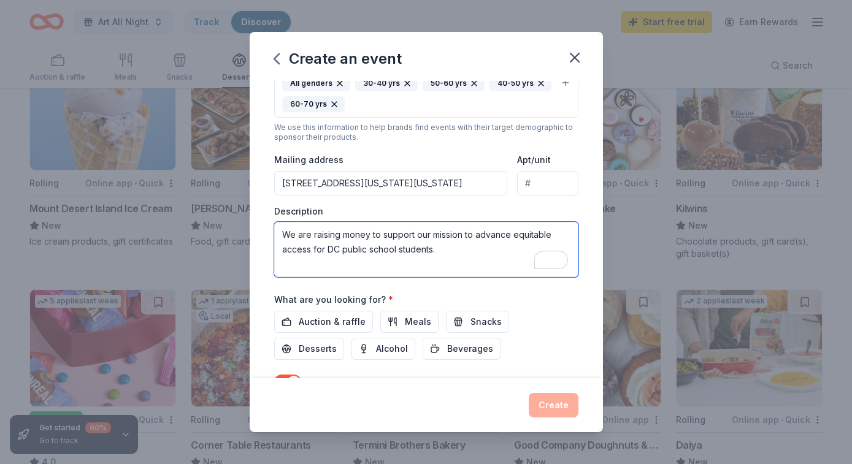
click at [310, 246] on textarea "We are raising money to support our mission to advance equitable access for DC …" at bounding box center [426, 249] width 304 height 55
click at [545, 247] on textarea "We are raising money to support our mission to advance equitable access to the …" at bounding box center [426, 249] width 304 height 55
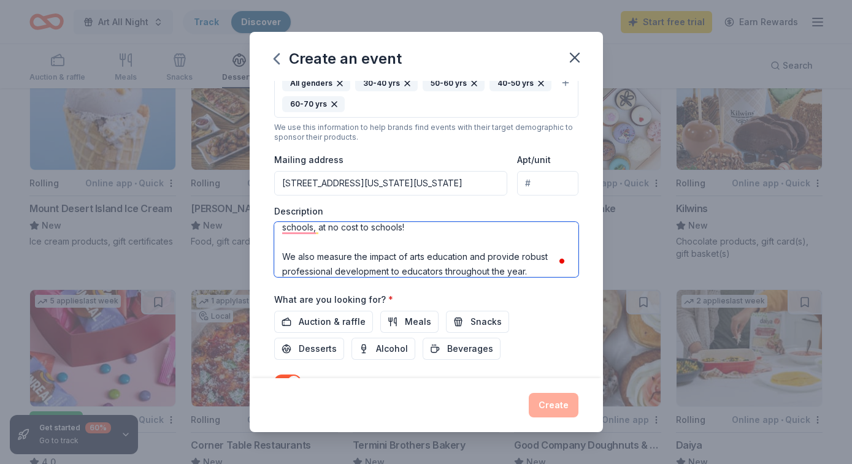
click at [282, 254] on textarea "We are raising money to support our mission to advance equitable access to the …" at bounding box center [426, 249] width 304 height 55
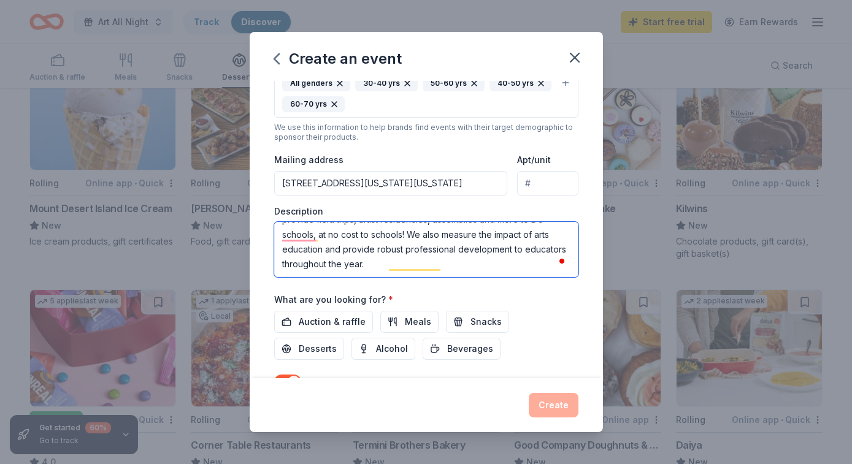
scroll to position [29, 0]
drag, startPoint x: 538, startPoint y: 254, endPoint x: 538, endPoint y: 286, distance: 31.9
click at [538, 286] on div "Event name * DCC Birthday Party 18 /100 Event website https://dccollaborative.o…" at bounding box center [426, 131] width 304 height 590
click at [386, 265] on textarea "We are raising money to support our mission to advance equitable access to the …" at bounding box center [426, 249] width 304 height 55
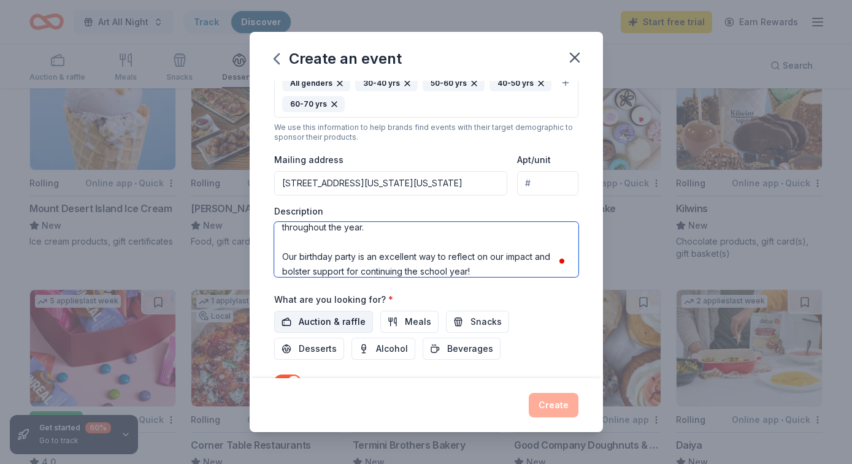
type textarea "We are raising money to support our mission to advance equitable access to the …"
click at [311, 330] on button "Auction & raffle" at bounding box center [323, 322] width 99 height 22
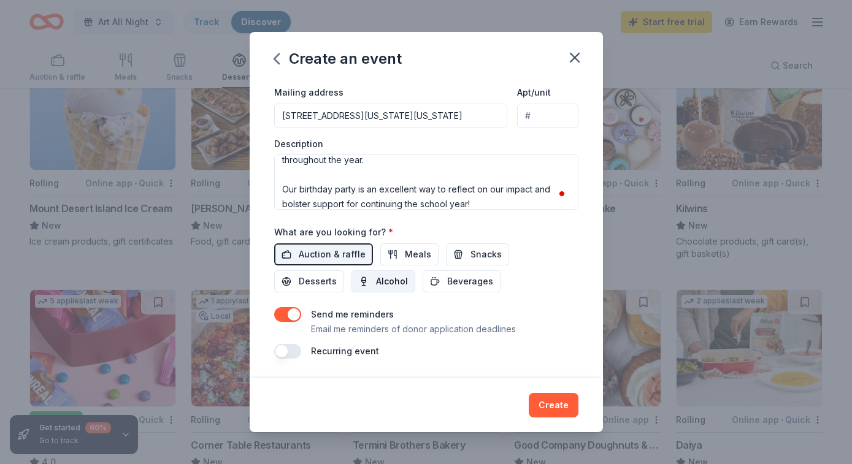
click at [376, 281] on span "Alcohol" at bounding box center [392, 281] width 32 height 15
click at [563, 411] on button "Create" at bounding box center [553, 405] width 50 height 25
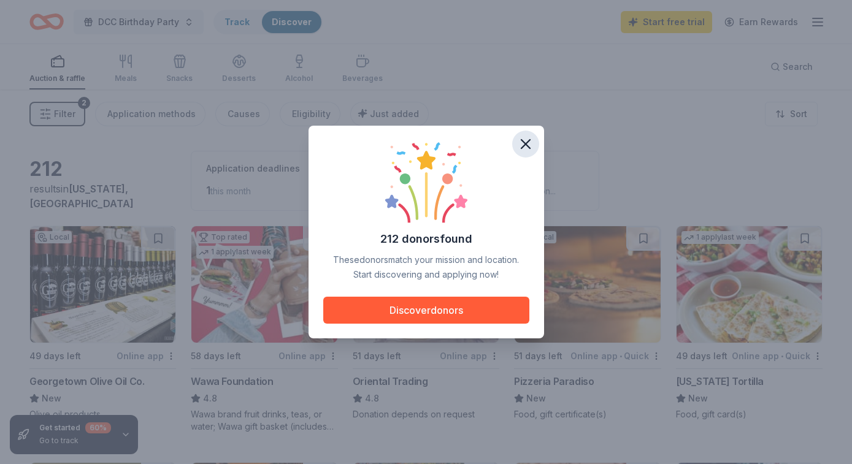
click at [513, 142] on button "button" at bounding box center [525, 144] width 27 height 27
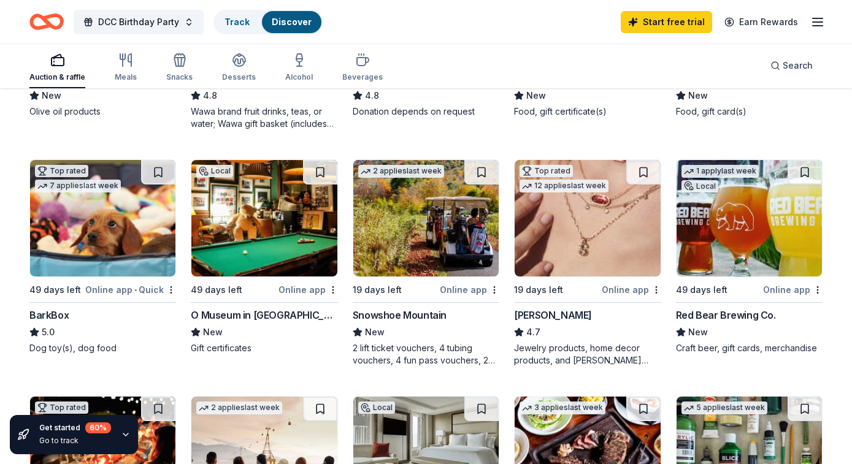
scroll to position [304, 0]
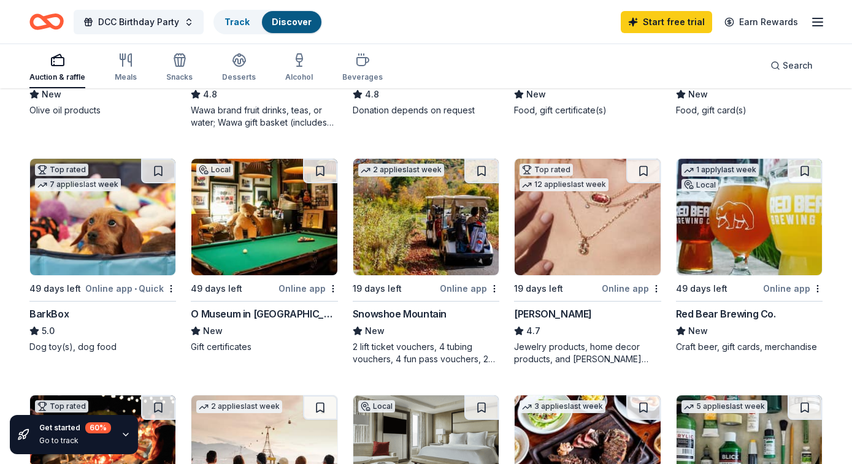
click at [727, 253] on img at bounding box center [748, 217] width 145 height 116
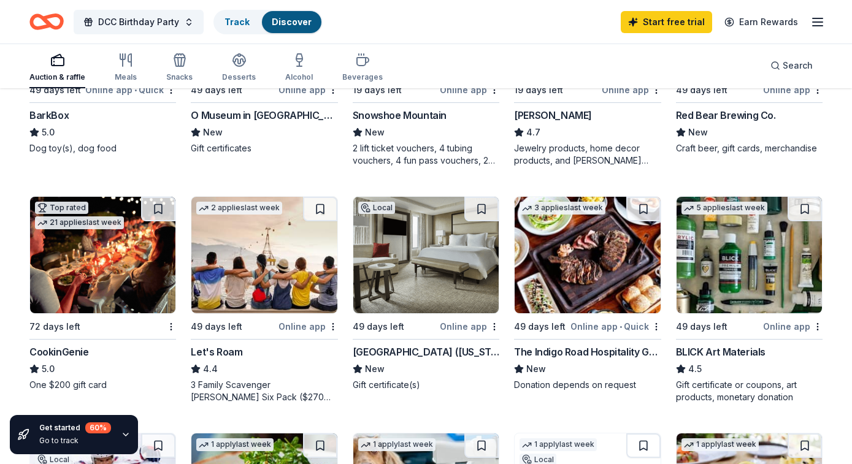
scroll to position [508, 0]
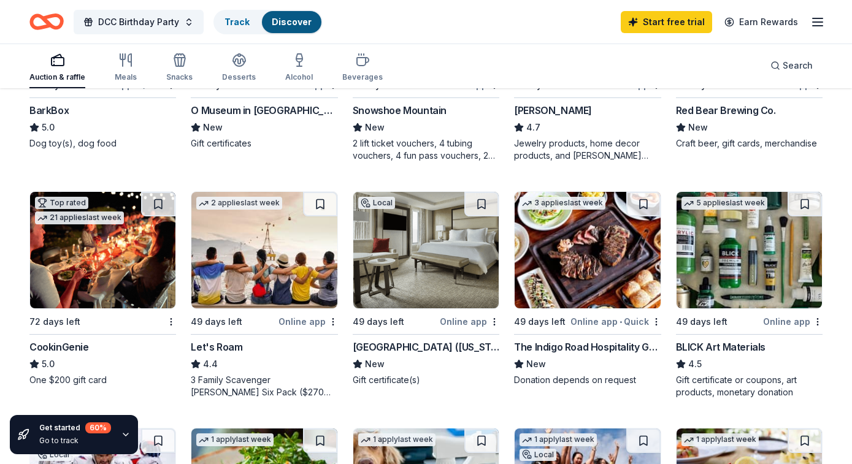
click at [256, 266] on img at bounding box center [263, 250] width 145 height 116
click at [429, 234] on img at bounding box center [425, 250] width 145 height 116
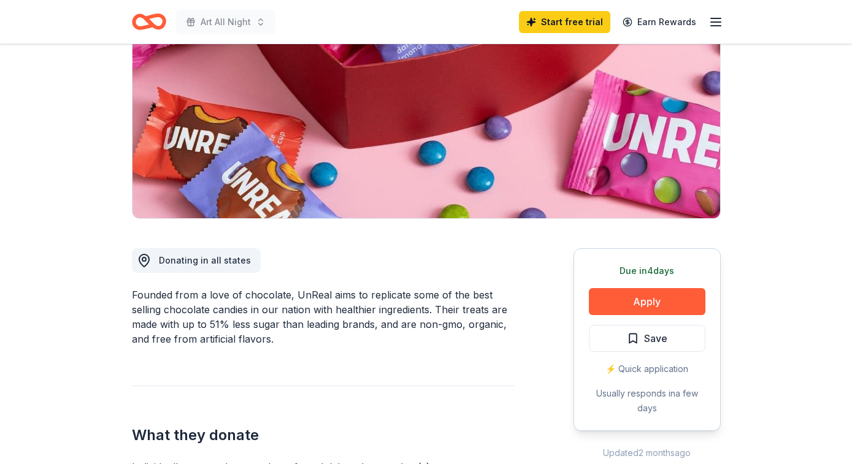
scroll to position [166, 0]
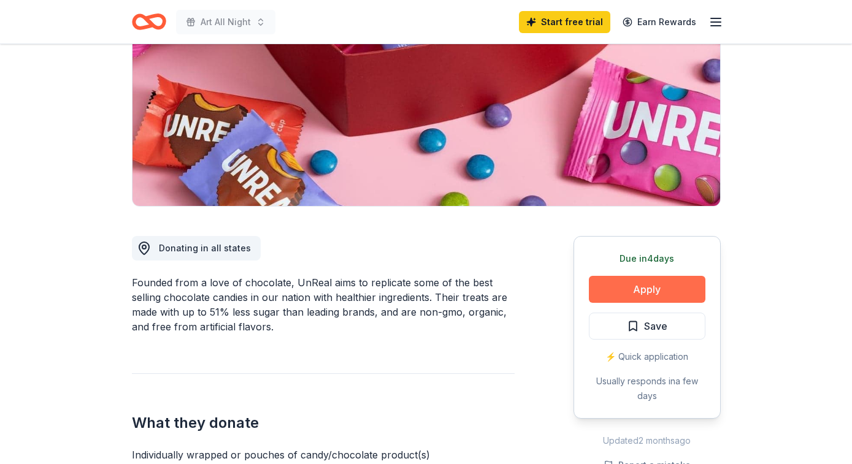
click at [641, 293] on button "Apply" at bounding box center [647, 289] width 116 height 27
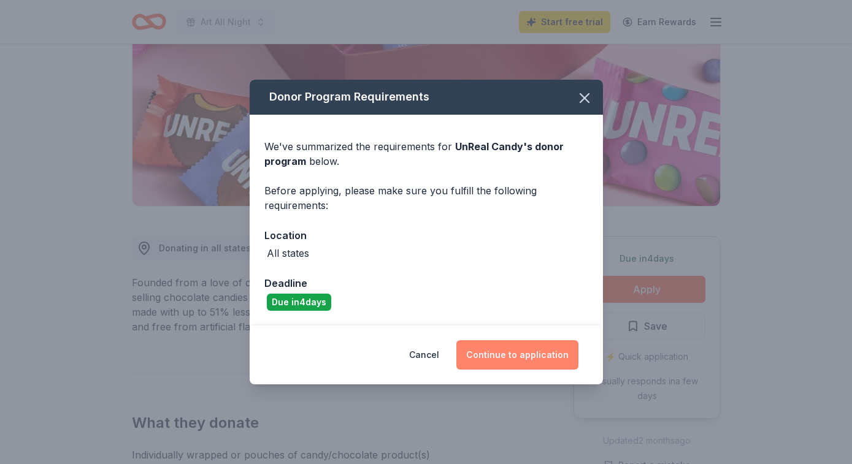
click at [516, 354] on button "Continue to application" at bounding box center [517, 354] width 122 height 29
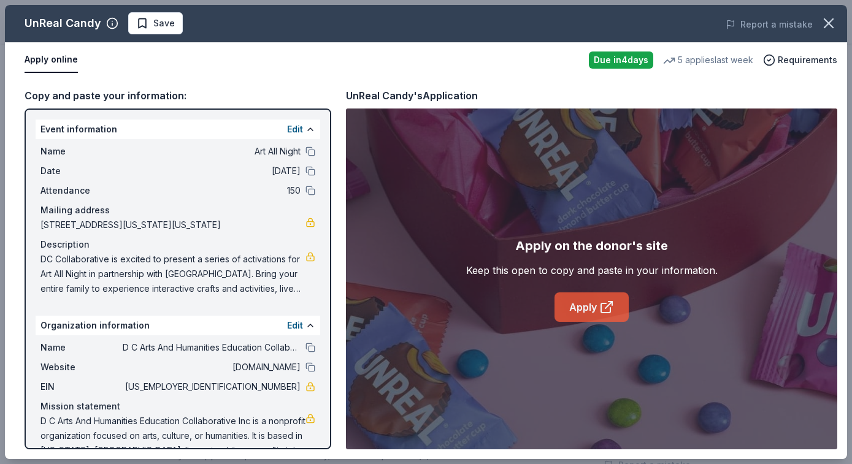
click at [573, 306] on link "Apply" at bounding box center [591, 306] width 74 height 29
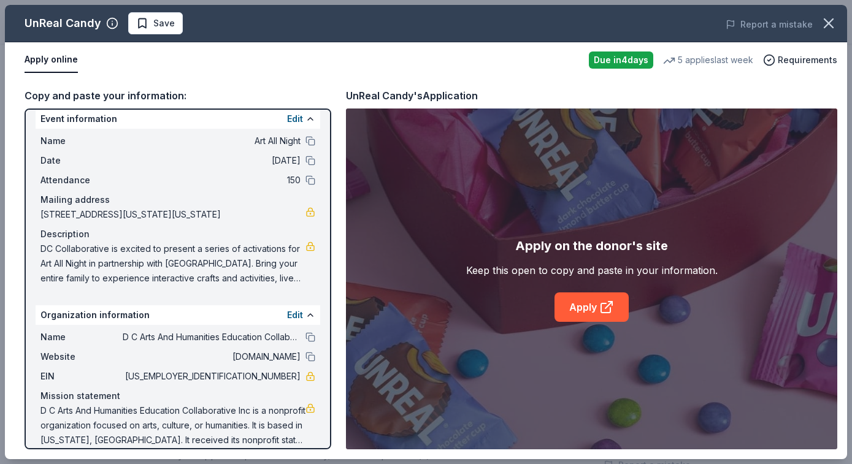
scroll to position [0, 0]
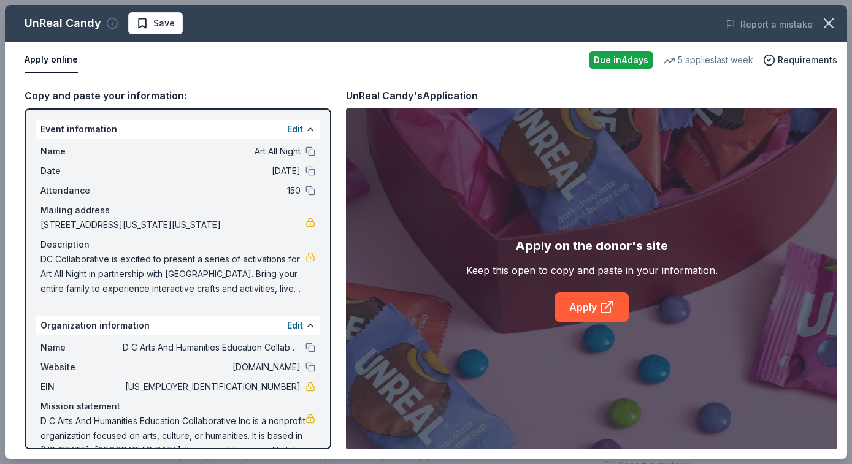
click at [107, 23] on icon "button" at bounding box center [112, 23] width 12 height 12
click at [826, 20] on icon "button" at bounding box center [828, 23] width 17 height 17
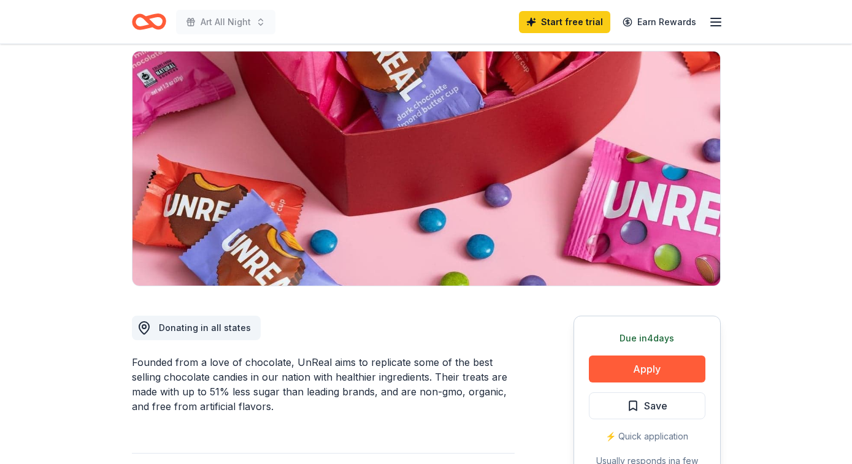
scroll to position [39, 0]
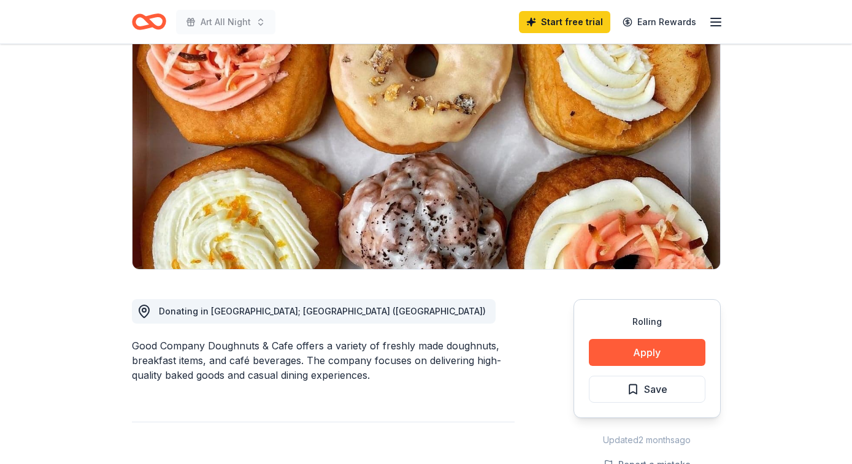
scroll to position [58, 0]
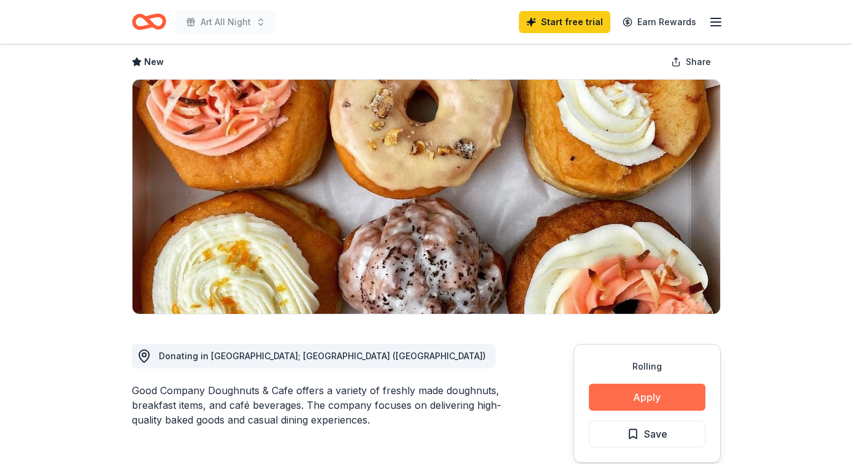
click at [623, 397] on button "Apply" at bounding box center [647, 397] width 116 height 27
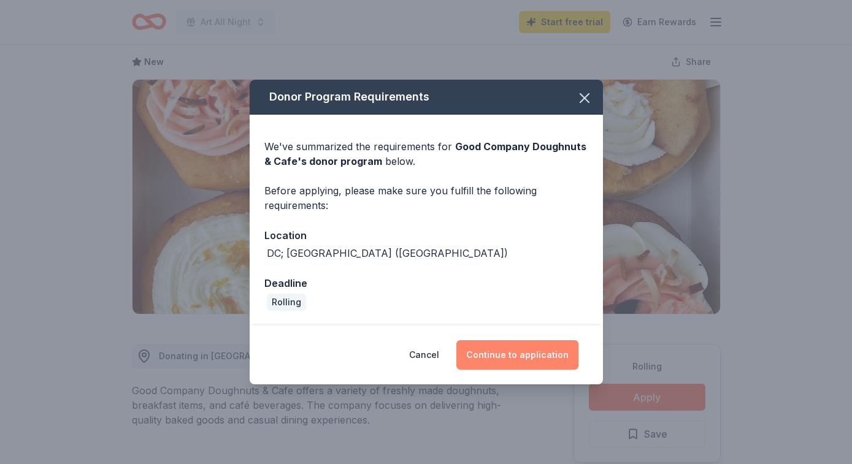
click at [508, 359] on button "Continue to application" at bounding box center [517, 354] width 122 height 29
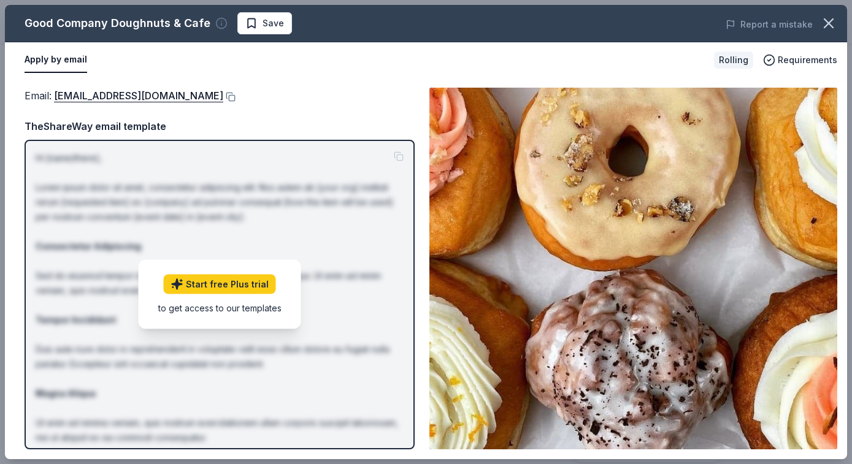
click at [219, 26] on icon "button" at bounding box center [221, 23] width 12 height 12
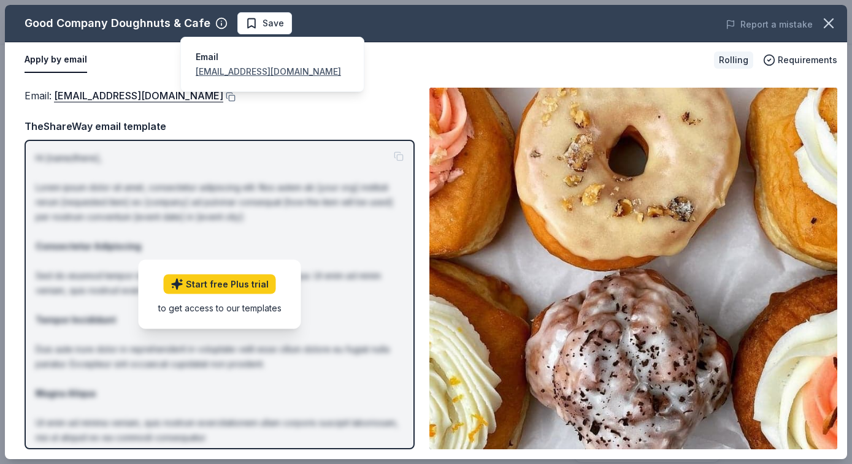
click at [130, 29] on div "Good Company Doughnuts & Cafe" at bounding box center [118, 23] width 186 height 20
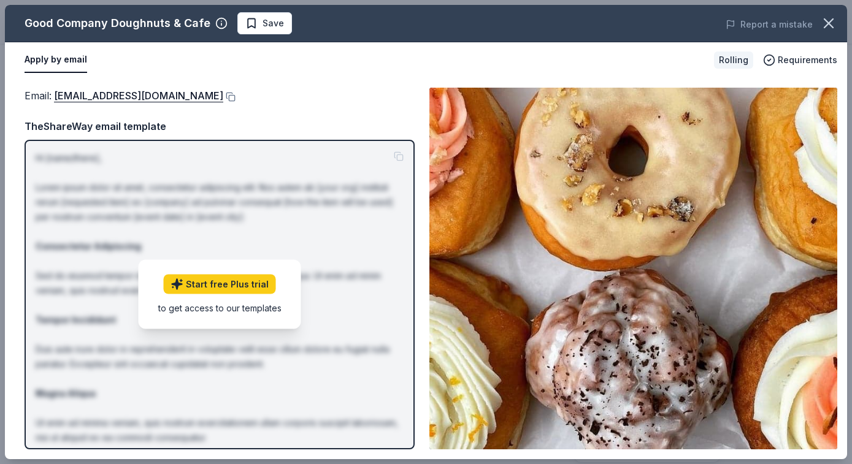
click at [125, 22] on div "Good Company Doughnuts & Cafe" at bounding box center [118, 23] width 186 height 20
drag, startPoint x: 26, startPoint y: 23, endPoint x: 203, endPoint y: 26, distance: 177.2
click at [203, 26] on div "Good Company Doughnuts & Cafe" at bounding box center [118, 23] width 186 height 20
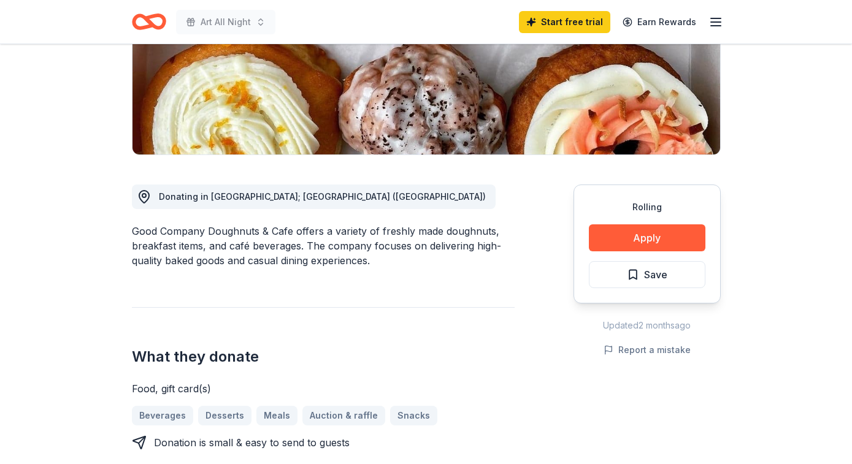
scroll to position [219, 0]
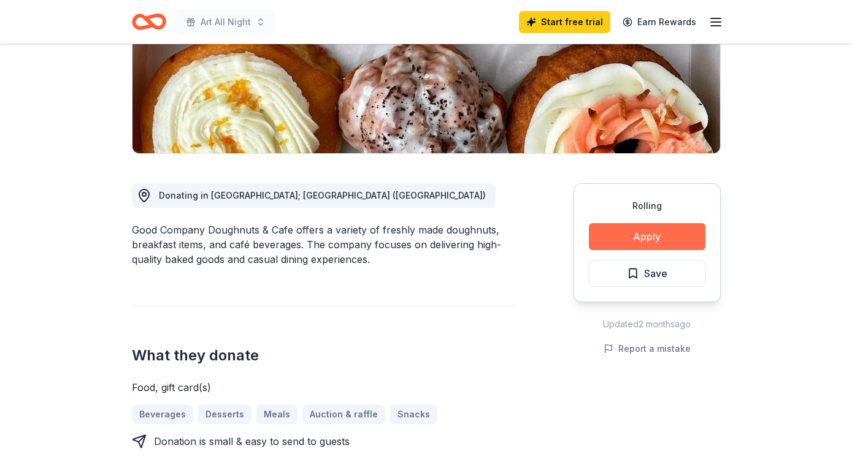
click at [632, 242] on button "Apply" at bounding box center [647, 236] width 116 height 27
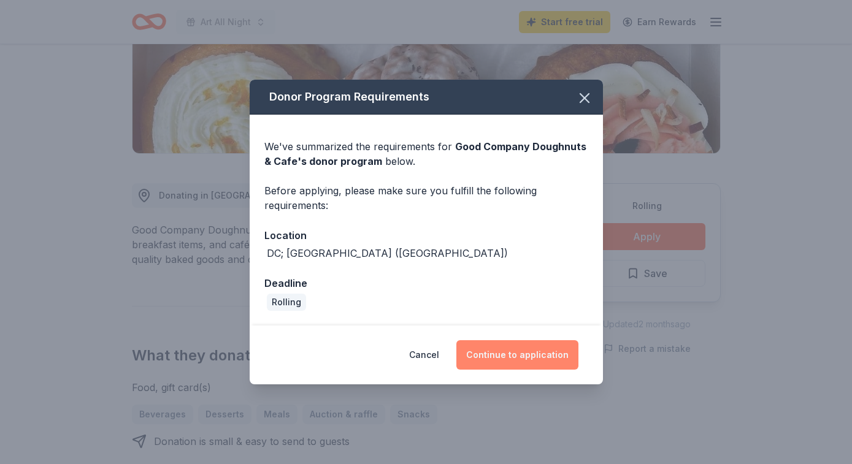
click at [492, 359] on button "Continue to application" at bounding box center [517, 354] width 122 height 29
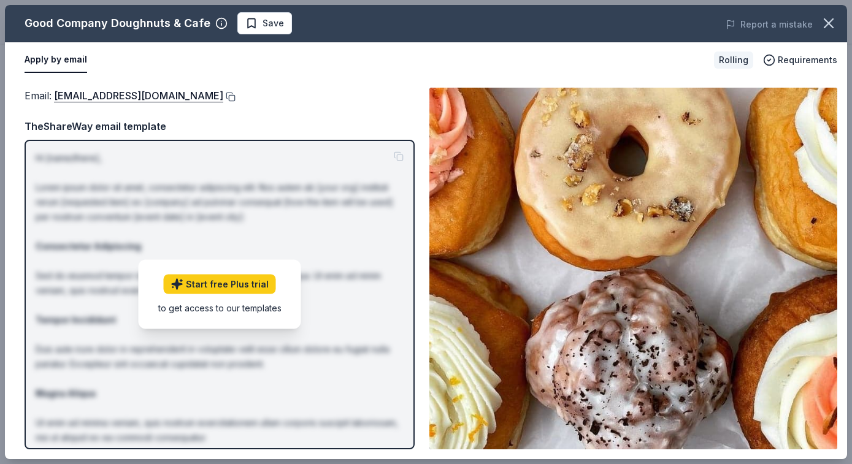
click at [223, 97] on button at bounding box center [229, 97] width 12 height 10
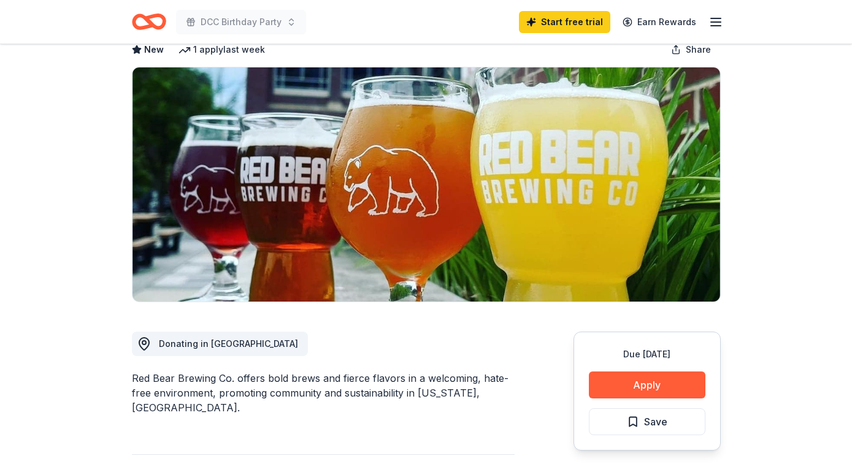
scroll to position [154, 0]
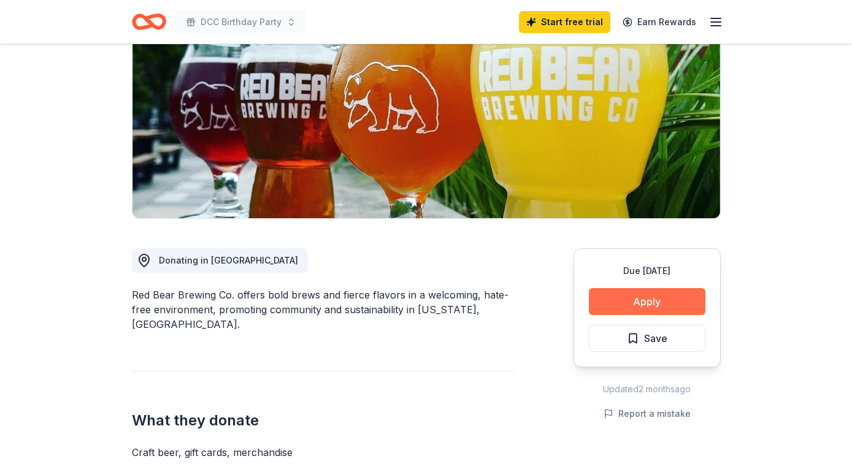
click at [661, 304] on button "Apply" at bounding box center [647, 301] width 116 height 27
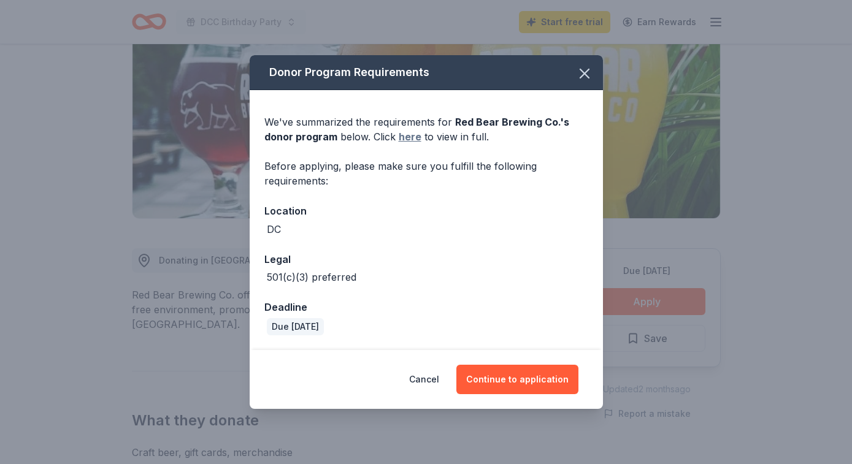
click at [405, 140] on link "here" at bounding box center [410, 136] width 23 height 15
click at [502, 383] on button "Continue to application" at bounding box center [517, 379] width 122 height 29
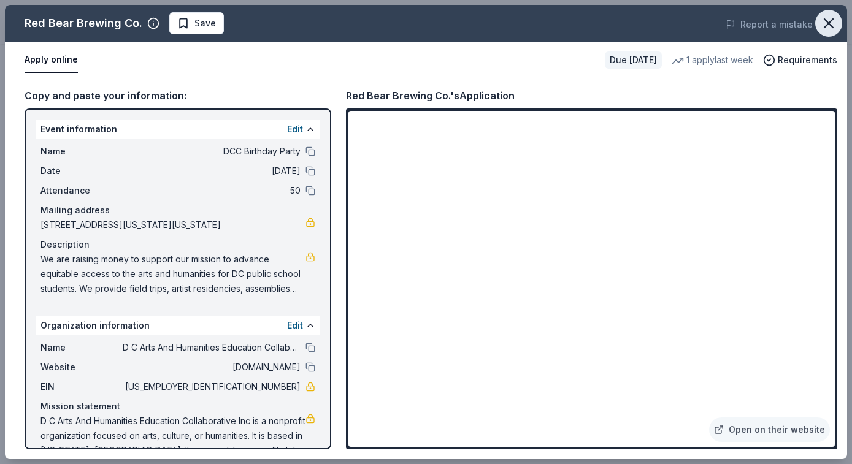
click at [828, 23] on icon "button" at bounding box center [828, 23] width 9 height 9
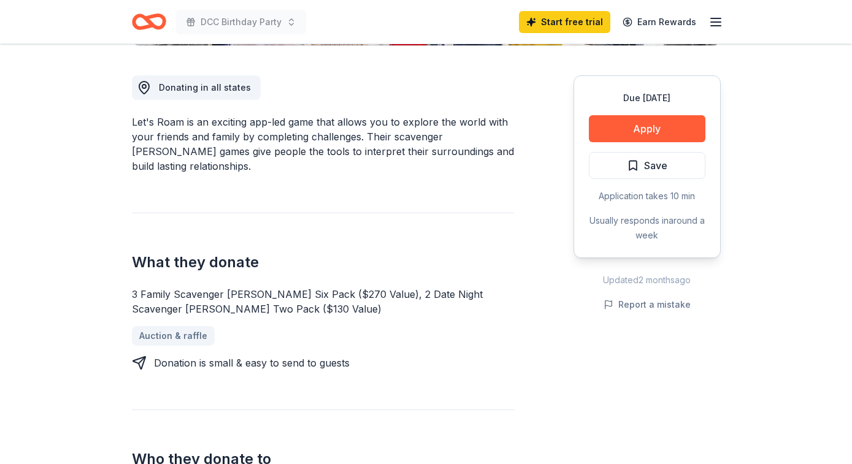
scroll to position [360, 0]
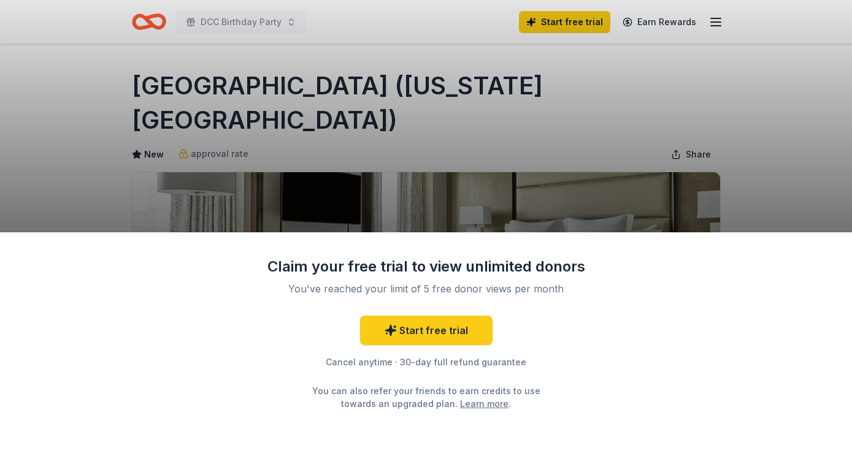
click at [712, 143] on div "Claim your free trial to view unlimited donors You've reached your limit of 5 f…" at bounding box center [426, 232] width 852 height 464
